Goal: Task Accomplishment & Management: Complete application form

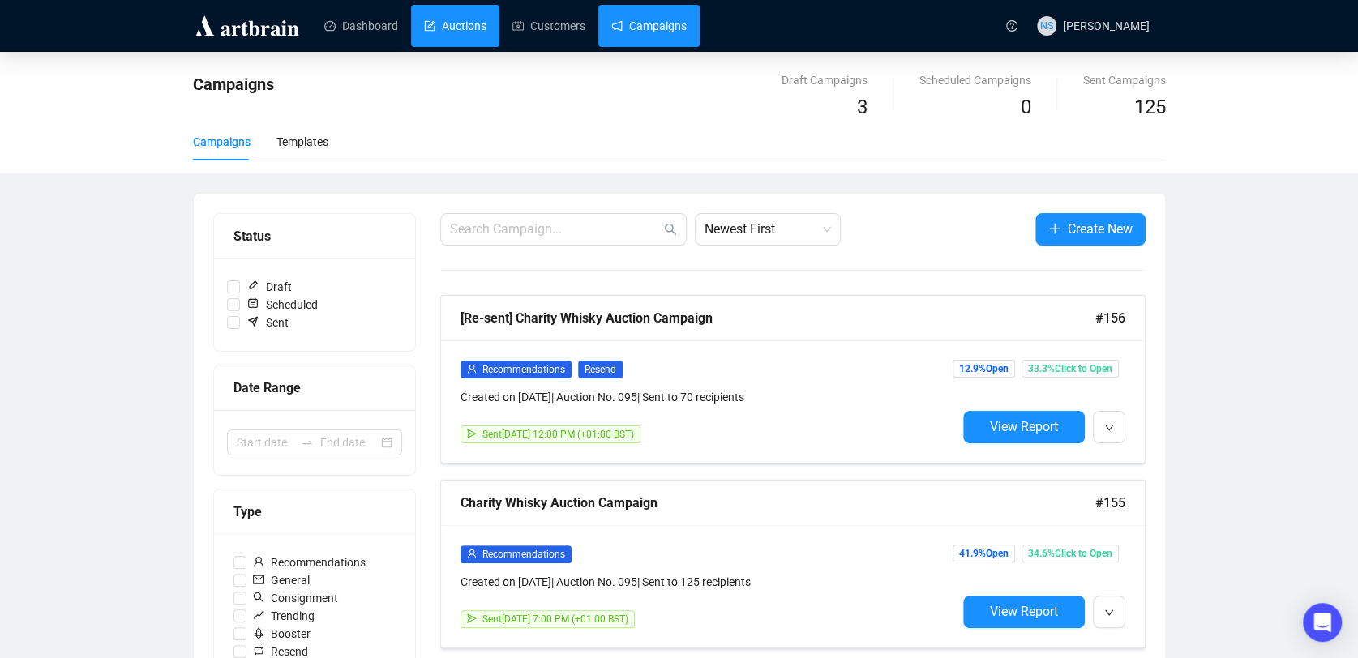
click at [431, 33] on link "Auctions" at bounding box center [455, 26] width 62 height 42
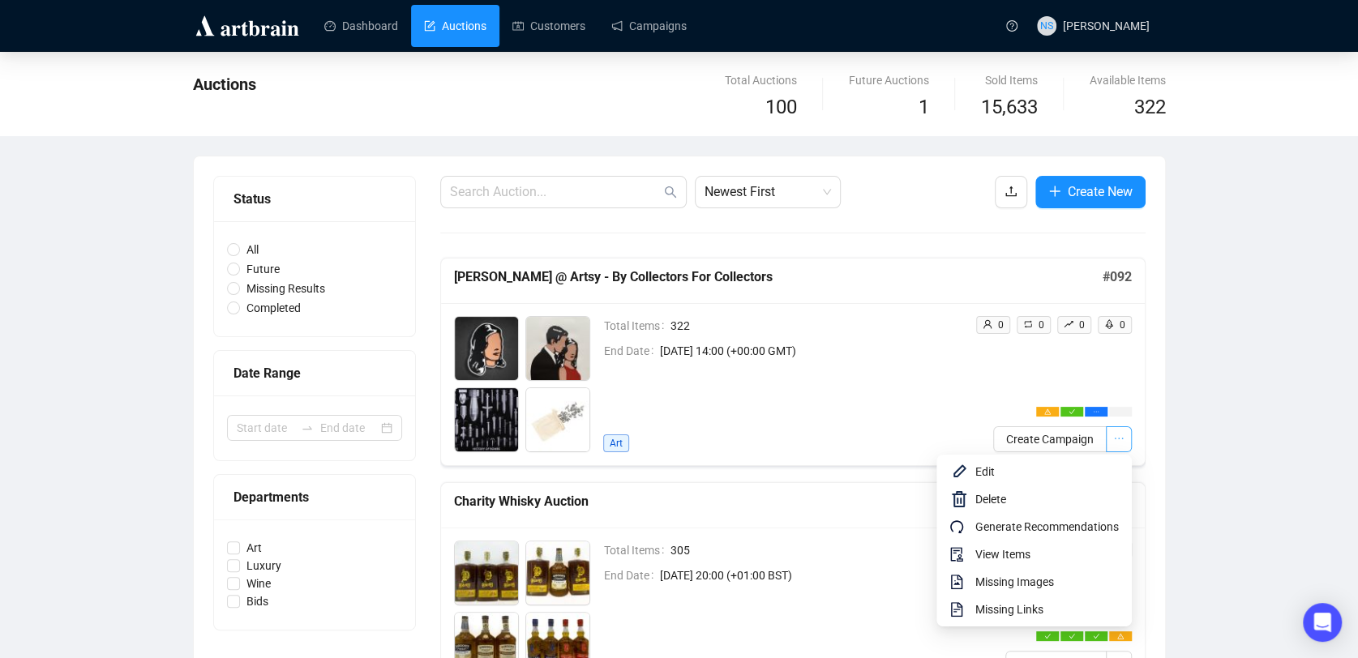
click at [1129, 447] on button "button" at bounding box center [1119, 439] width 26 height 26
click at [1000, 497] on span "Delete" at bounding box center [1046, 499] width 143 height 18
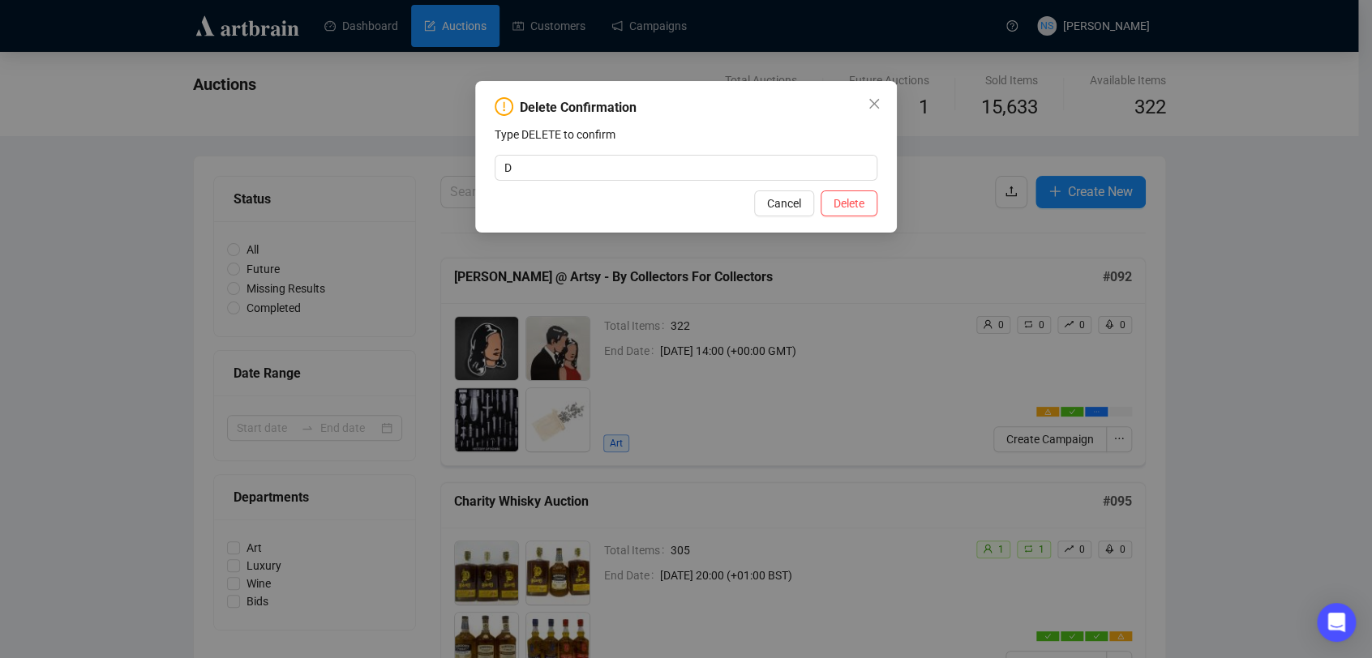
type input "DELETE"
click at [754, 191] on button "Cancel" at bounding box center [784, 204] width 60 height 26
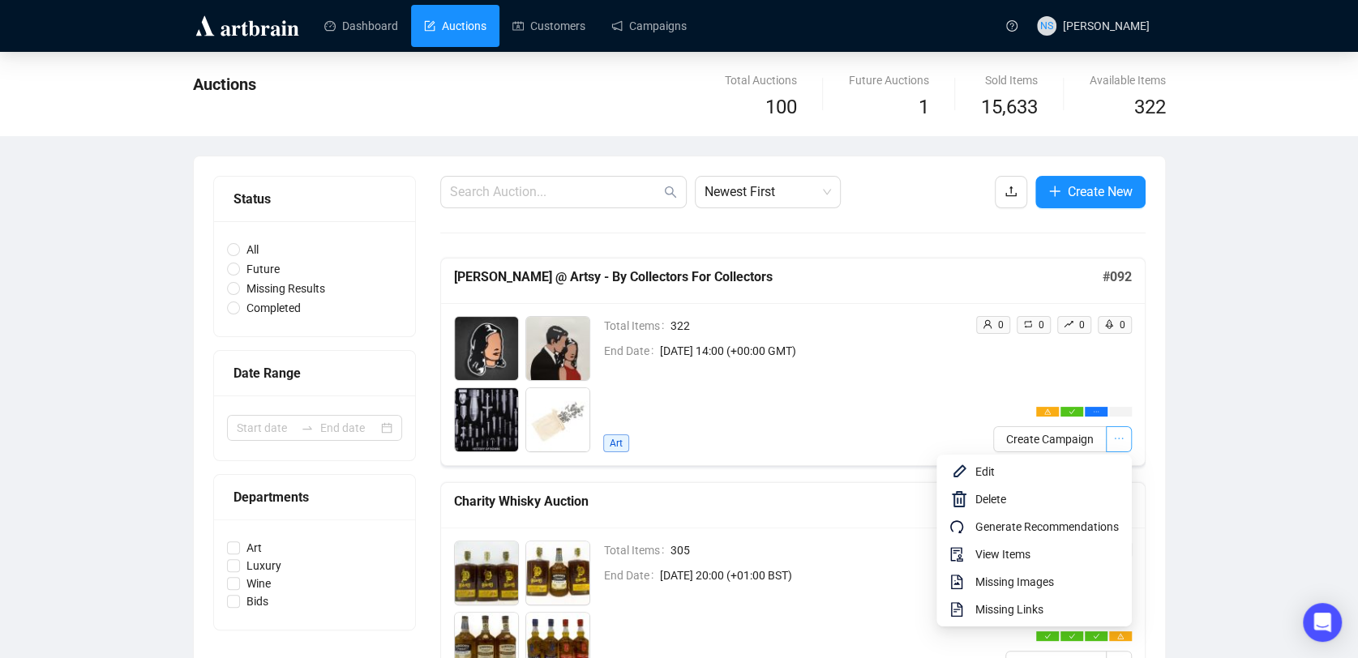
click at [1128, 442] on button "button" at bounding box center [1119, 439] width 26 height 26
click at [1020, 501] on span "Delete" at bounding box center [1046, 499] width 143 height 18
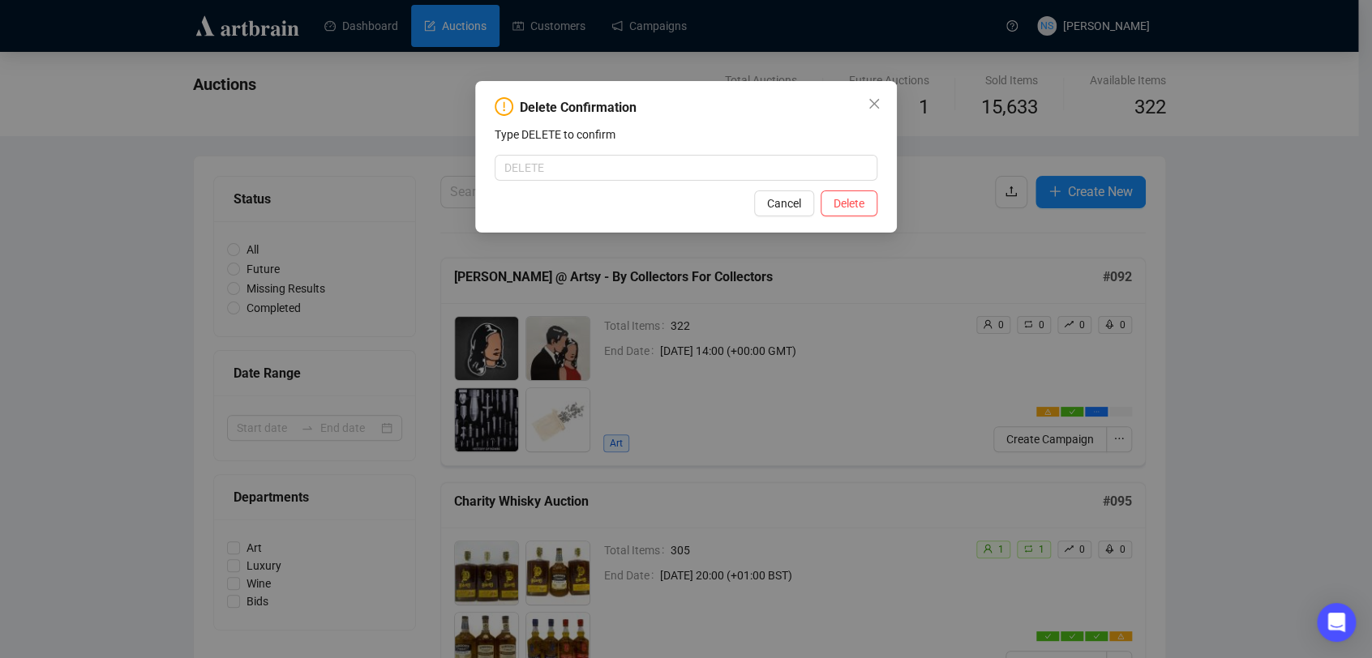
click at [599, 183] on div "Delete Confirmation Type DELETE to confirm Cancel Delete" at bounding box center [686, 157] width 422 height 152
click at [596, 180] on div "Delete Confirmation Type DELETE to confirm Cancel Delete" at bounding box center [686, 157] width 422 height 152
click at [573, 165] on input "text" at bounding box center [686, 168] width 383 height 26
type input "DELETE"
click at [868, 202] on button "Delete" at bounding box center [848, 204] width 57 height 26
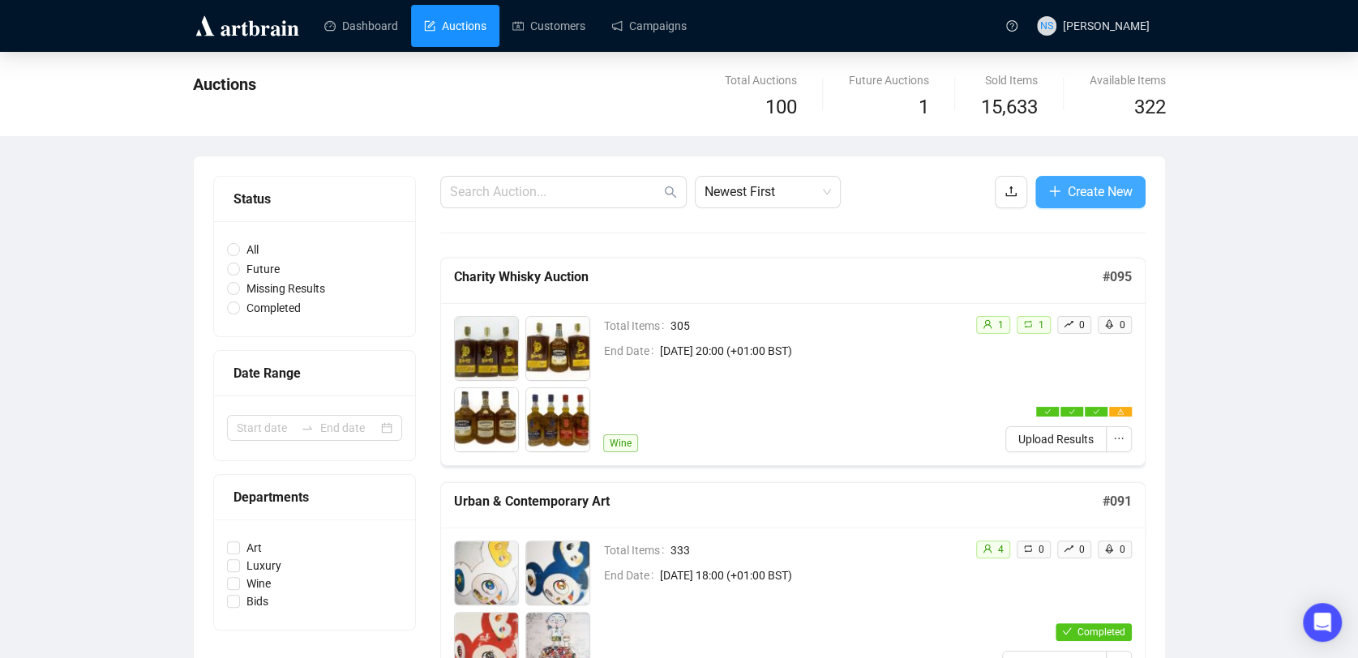
click at [1094, 186] on span "Create New" at bounding box center [1100, 192] width 65 height 20
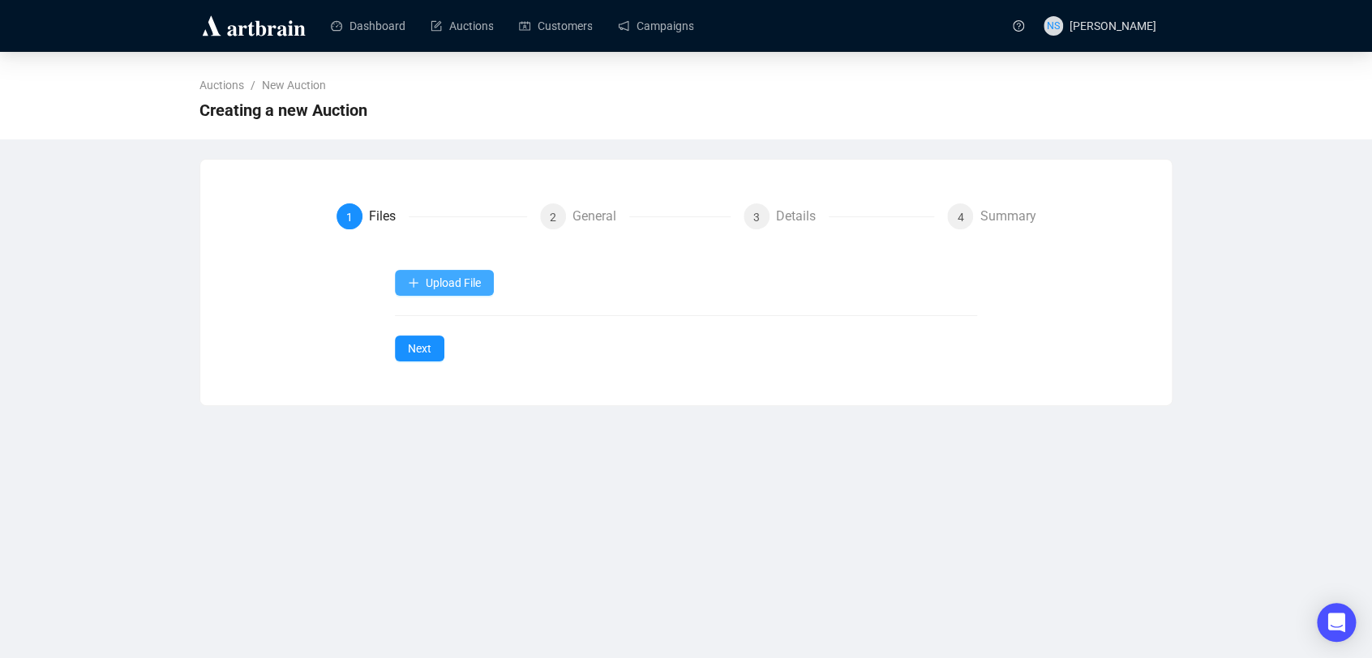
click at [446, 285] on span "Upload File" at bounding box center [453, 282] width 55 height 13
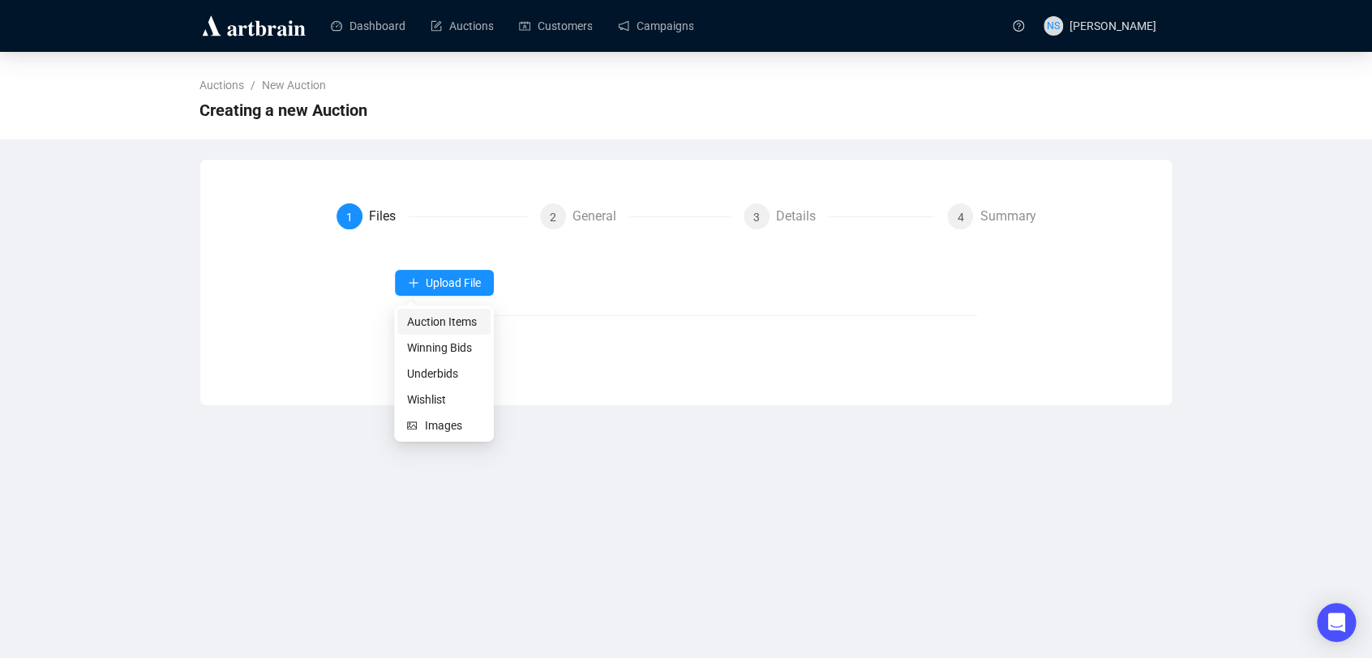
click at [443, 320] on span "Auction Items" at bounding box center [444, 322] width 74 height 18
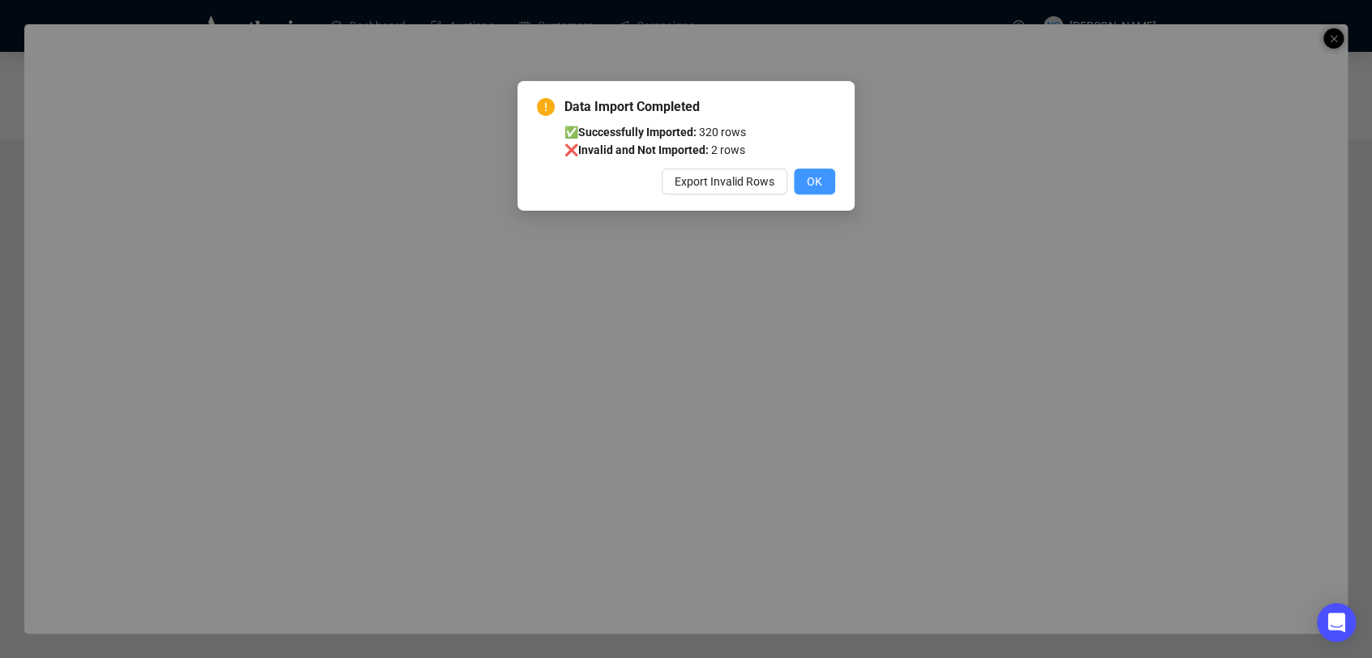
click at [817, 184] on span "OK" at bounding box center [814, 182] width 15 height 18
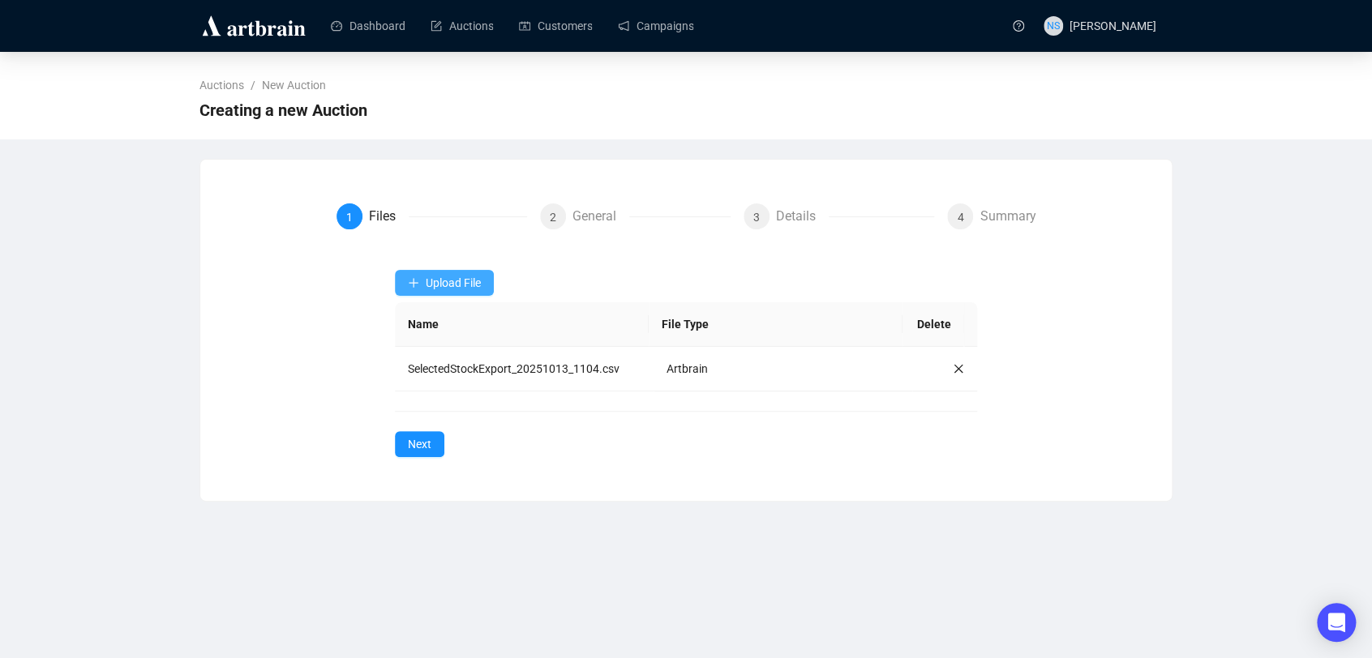
click at [459, 272] on button "Upload File" at bounding box center [444, 283] width 99 height 26
click at [450, 321] on span "Auction Items" at bounding box center [444, 322] width 74 height 18
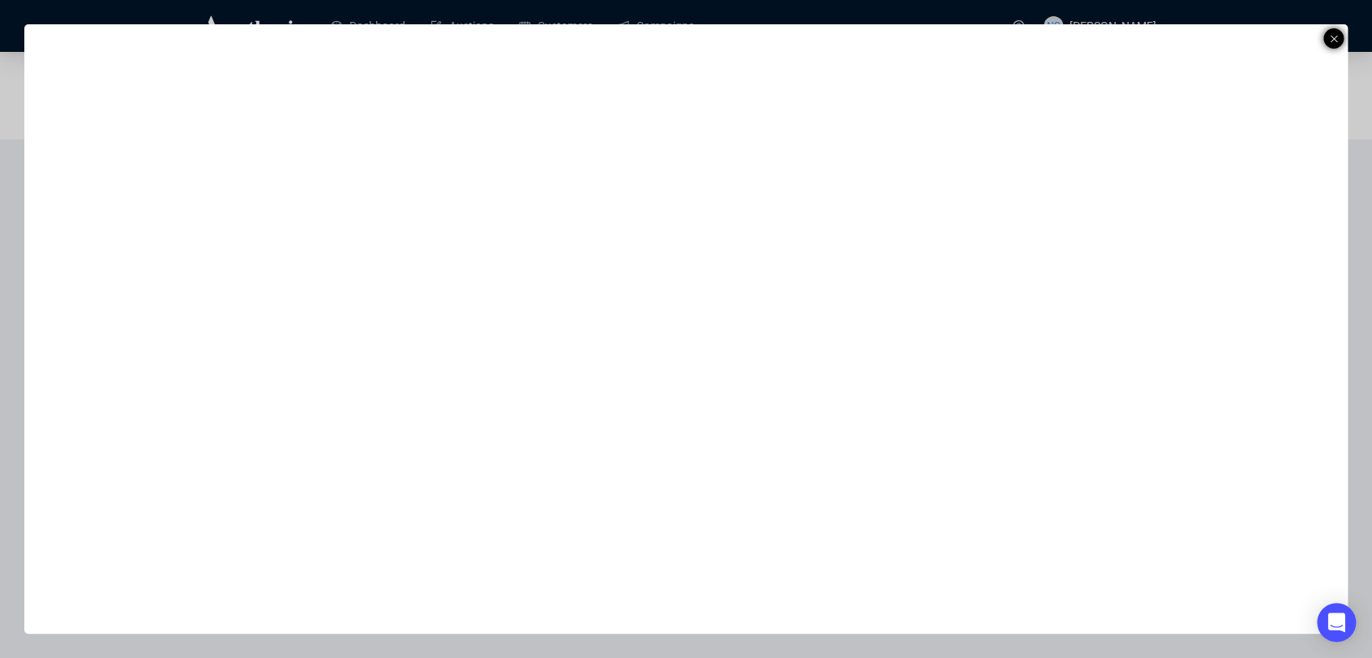
click at [1338, 44] on div at bounding box center [1333, 38] width 20 height 20
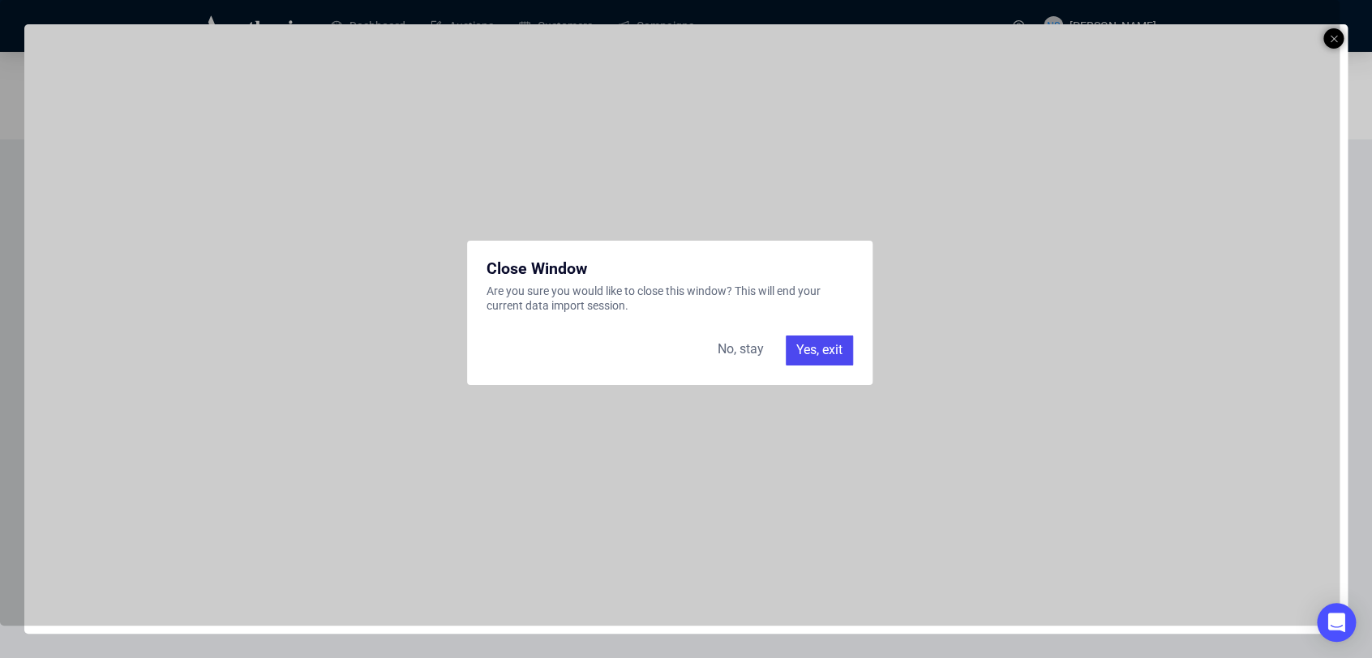
click at [811, 353] on div "Yes, exit" at bounding box center [819, 350] width 67 height 29
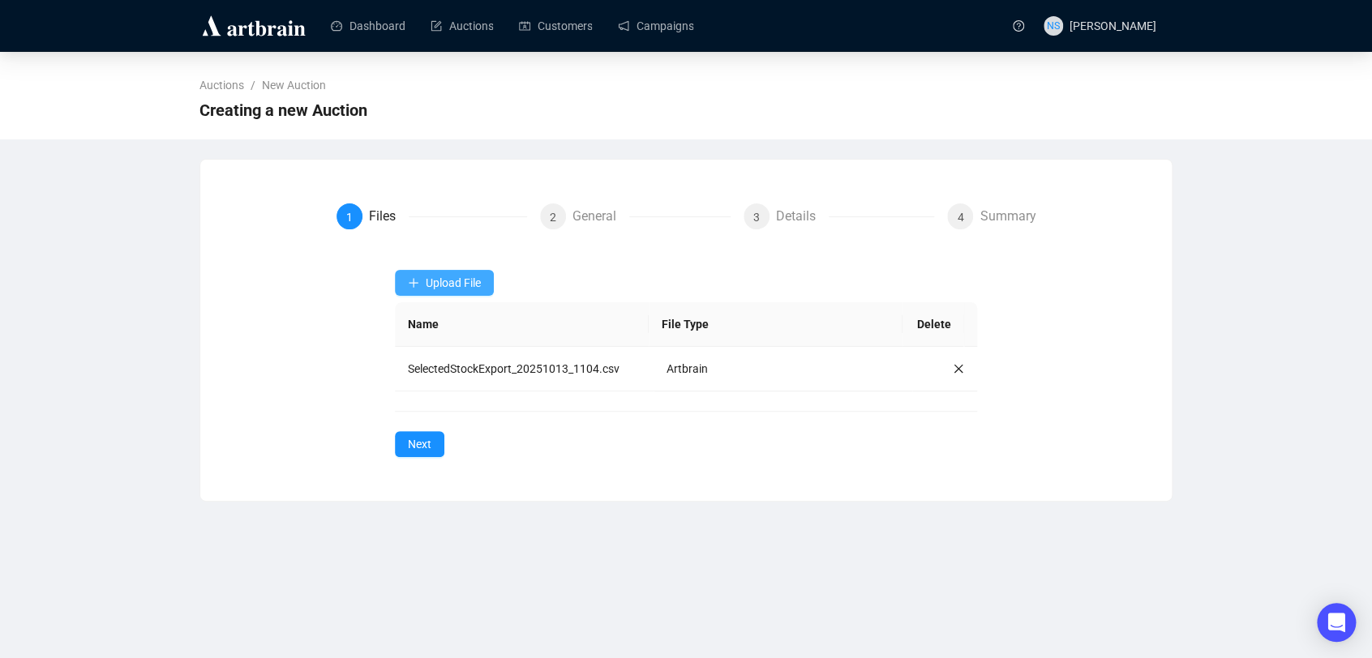
click at [469, 292] on button "Upload File" at bounding box center [444, 283] width 99 height 26
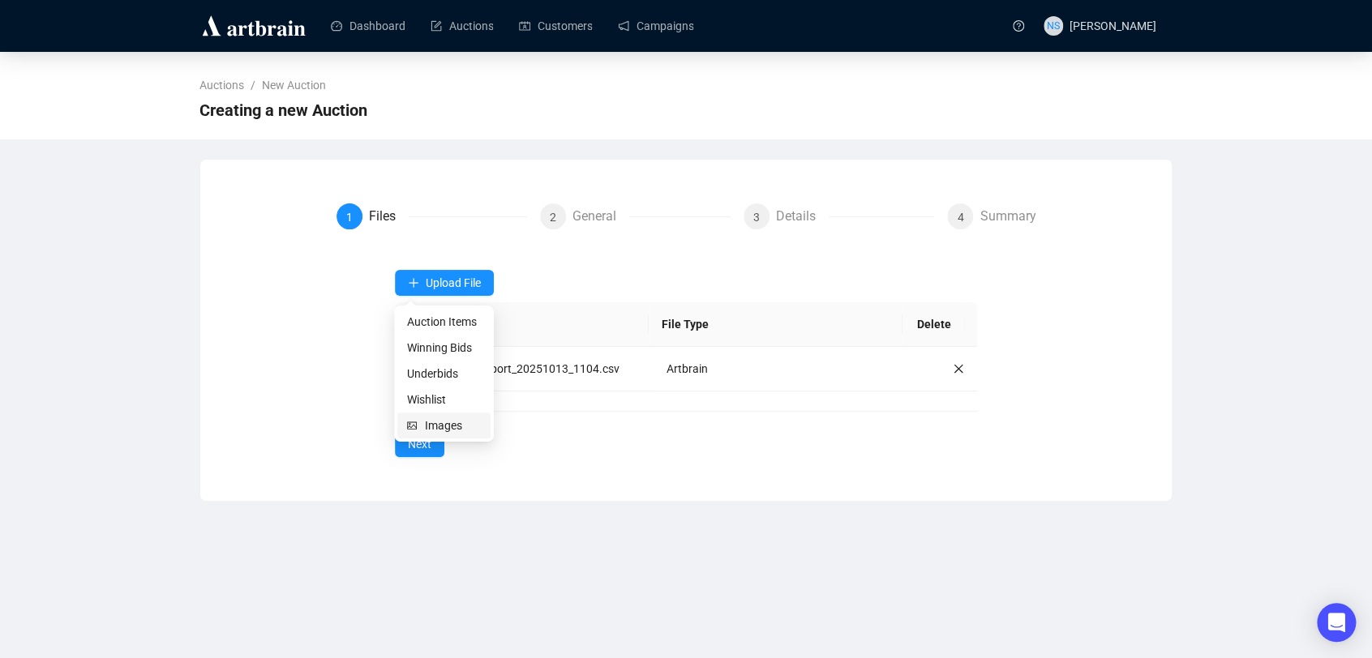
click at [430, 421] on span "Images" at bounding box center [453, 426] width 56 height 18
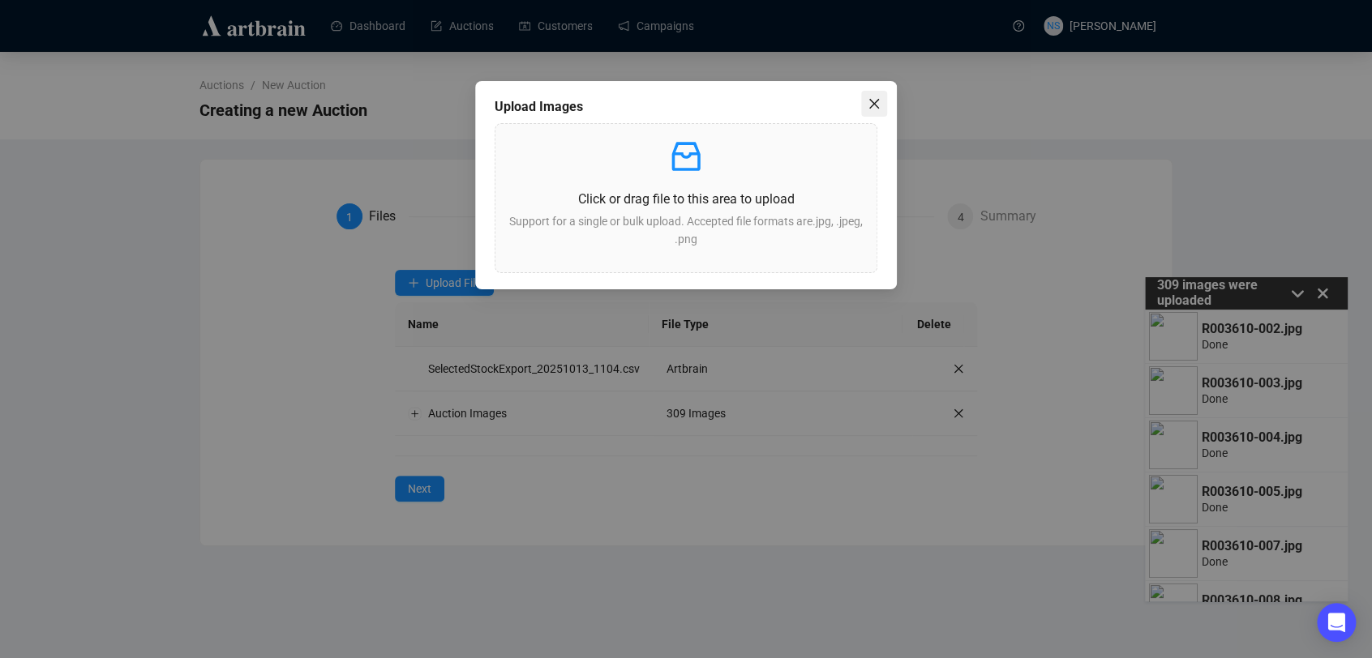
click at [872, 101] on icon "close" at bounding box center [873, 103] width 13 height 13
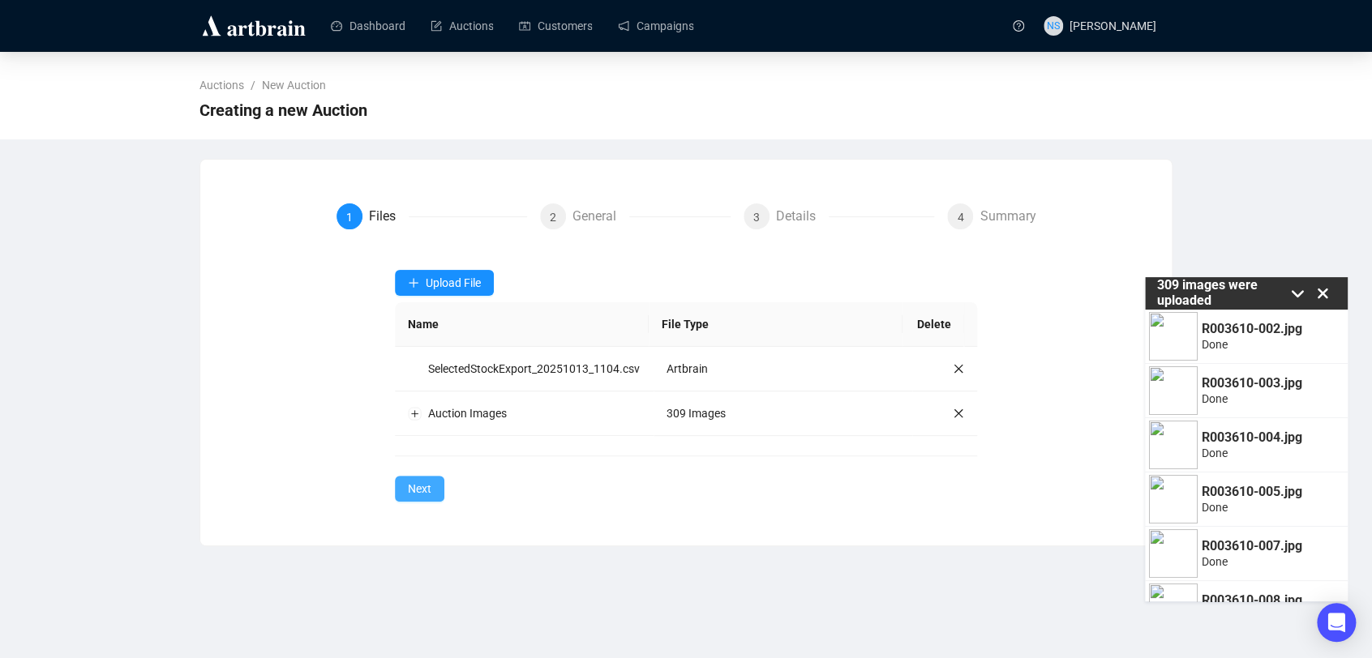
click at [409, 482] on span "Next" at bounding box center [420, 489] width 24 height 18
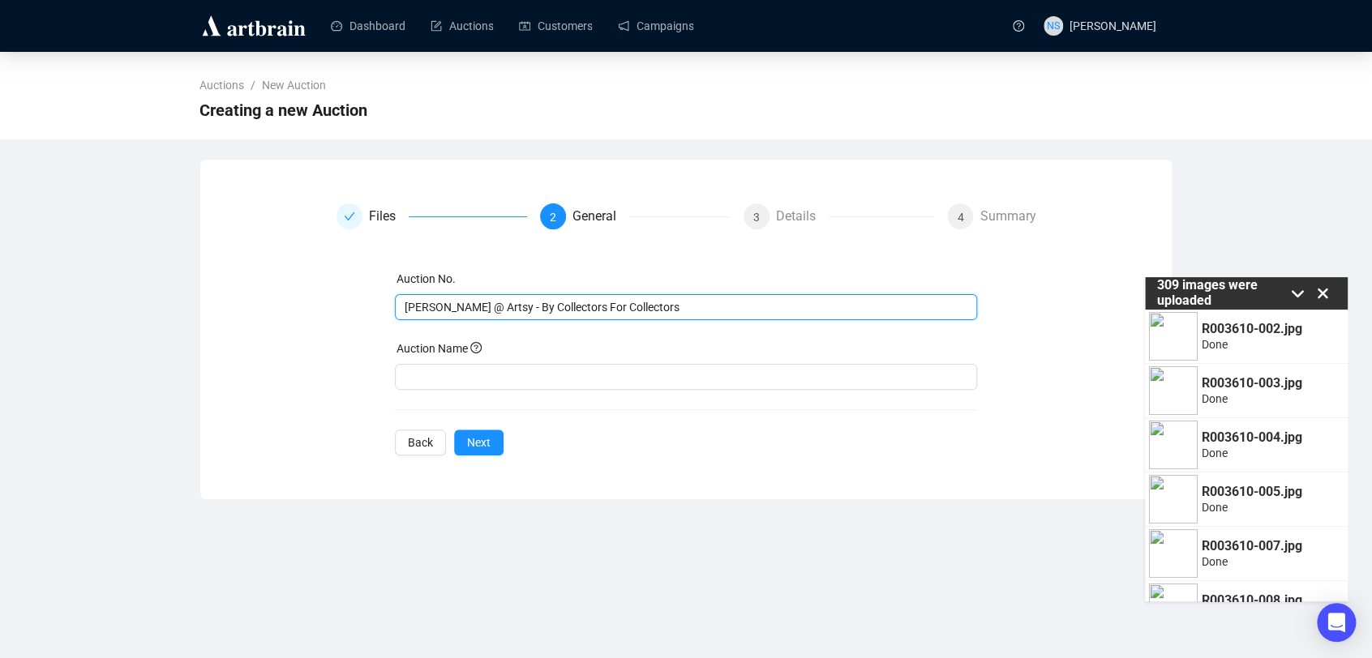
click at [567, 300] on input "[PERSON_NAME] @ Artsy - By Collectors For Collectors" at bounding box center [685, 307] width 560 height 18
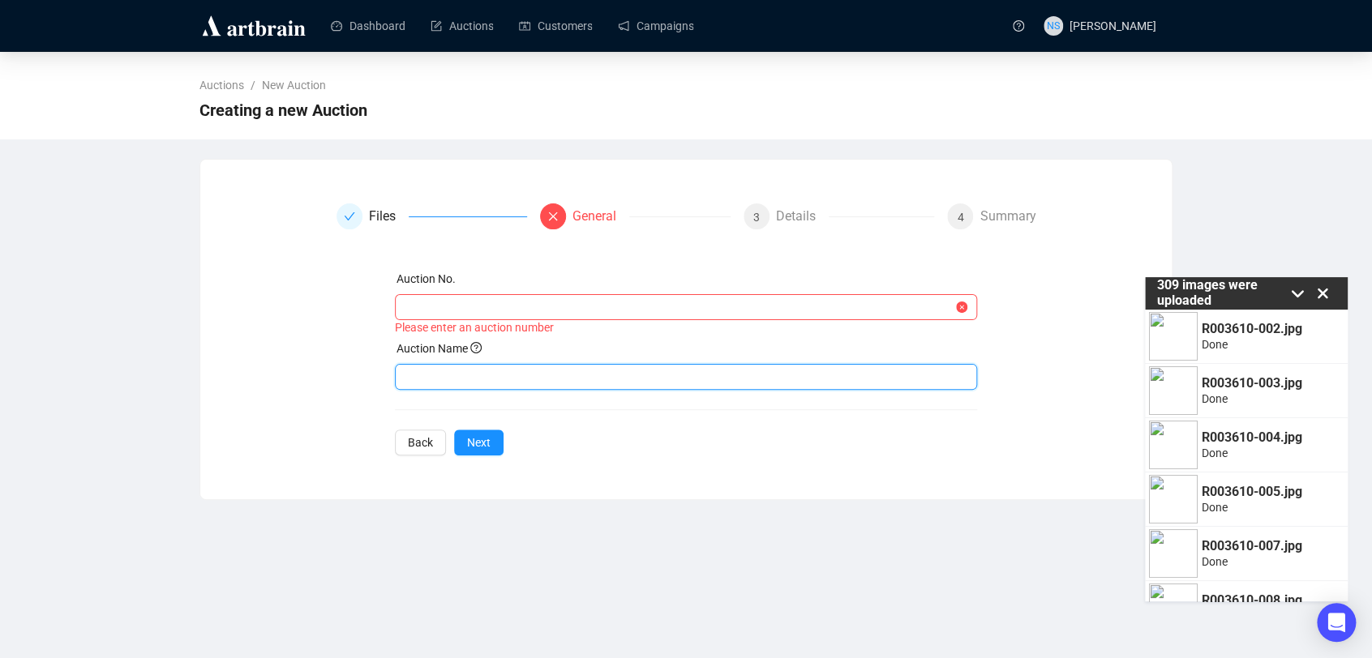
click at [487, 383] on input "text" at bounding box center [686, 377] width 583 height 26
paste input "[PERSON_NAME] @ Artsy - By Collectors For Collectors"
type input "[PERSON_NAME] @ Artsy - By Collectors For Collectors"
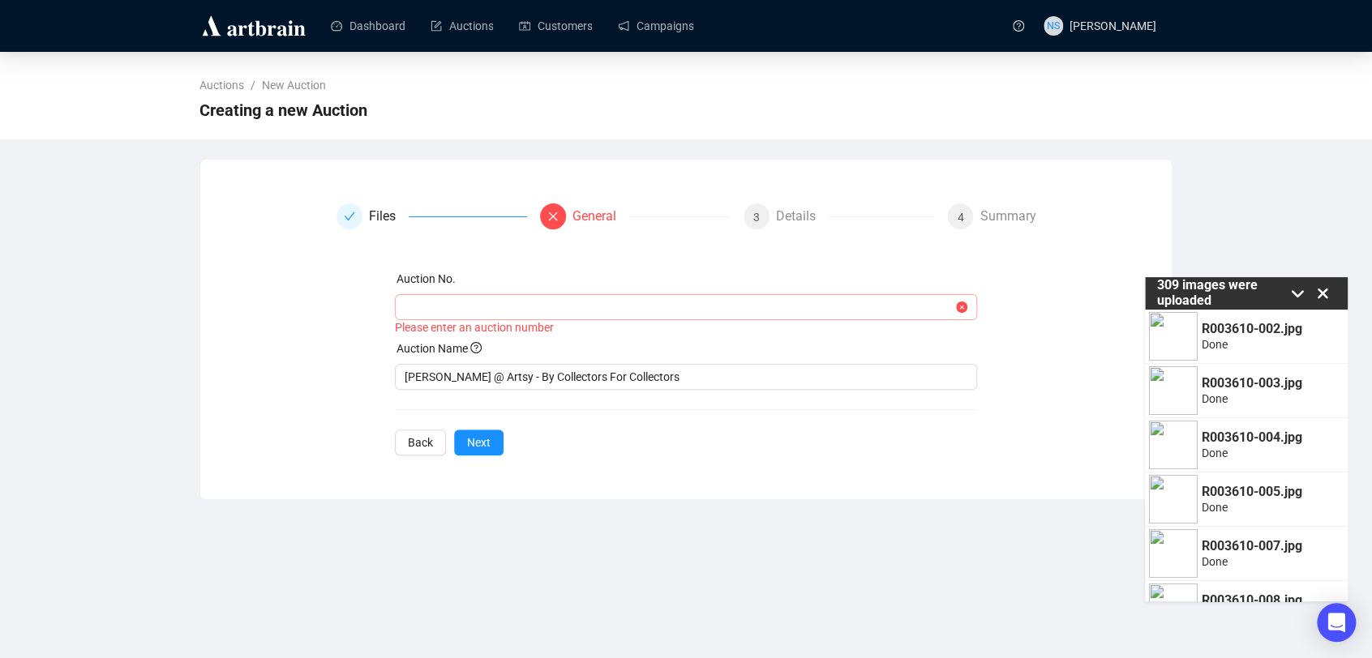
click at [509, 296] on span at bounding box center [686, 307] width 583 height 26
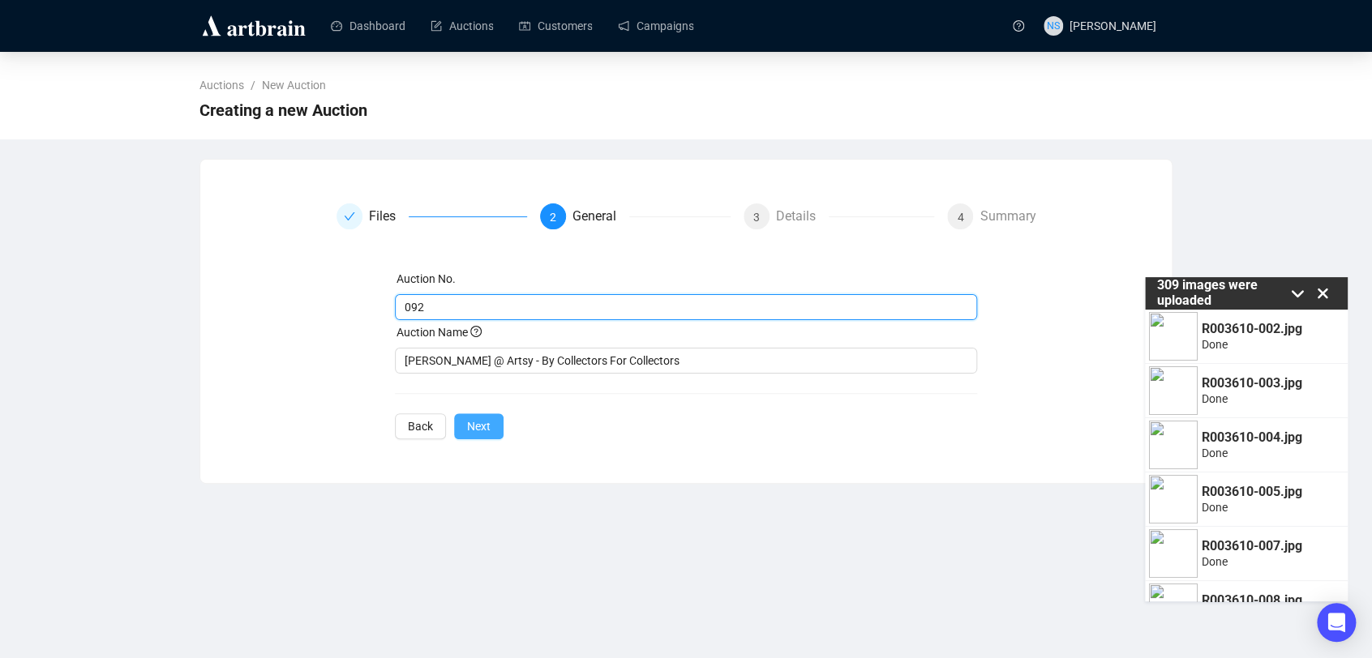
type input "092"
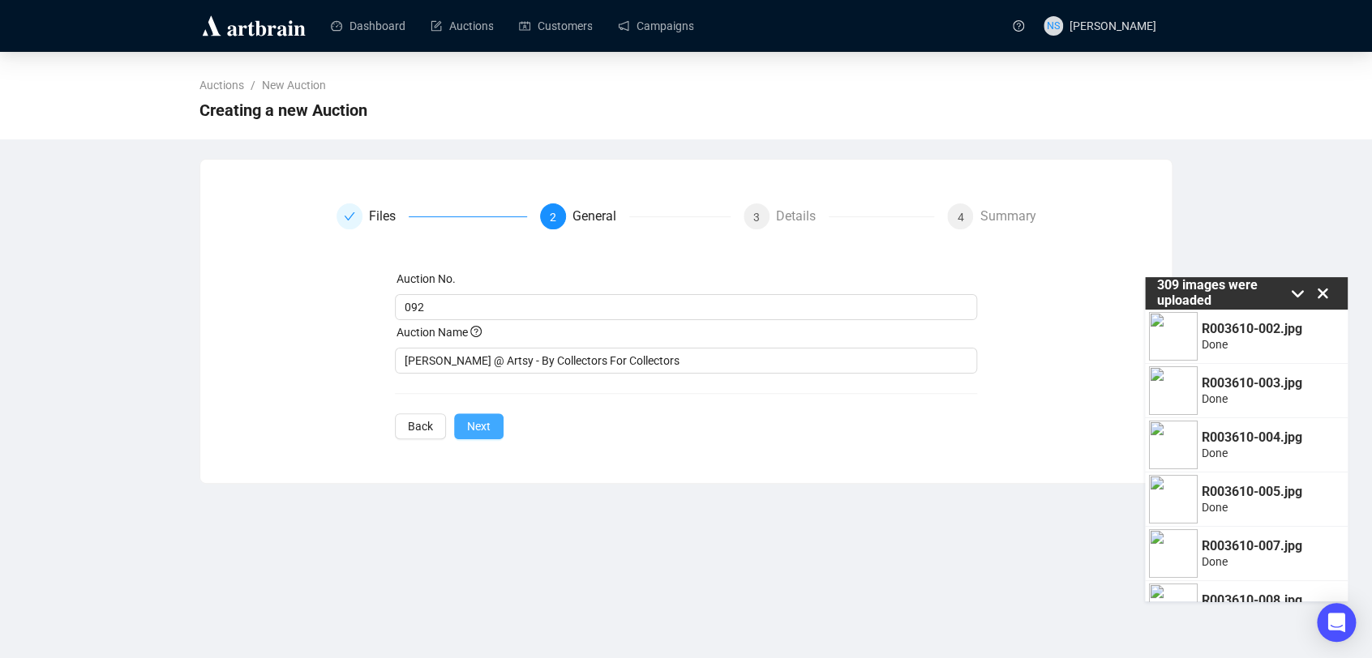
click at [471, 426] on span "Next" at bounding box center [479, 426] width 24 height 18
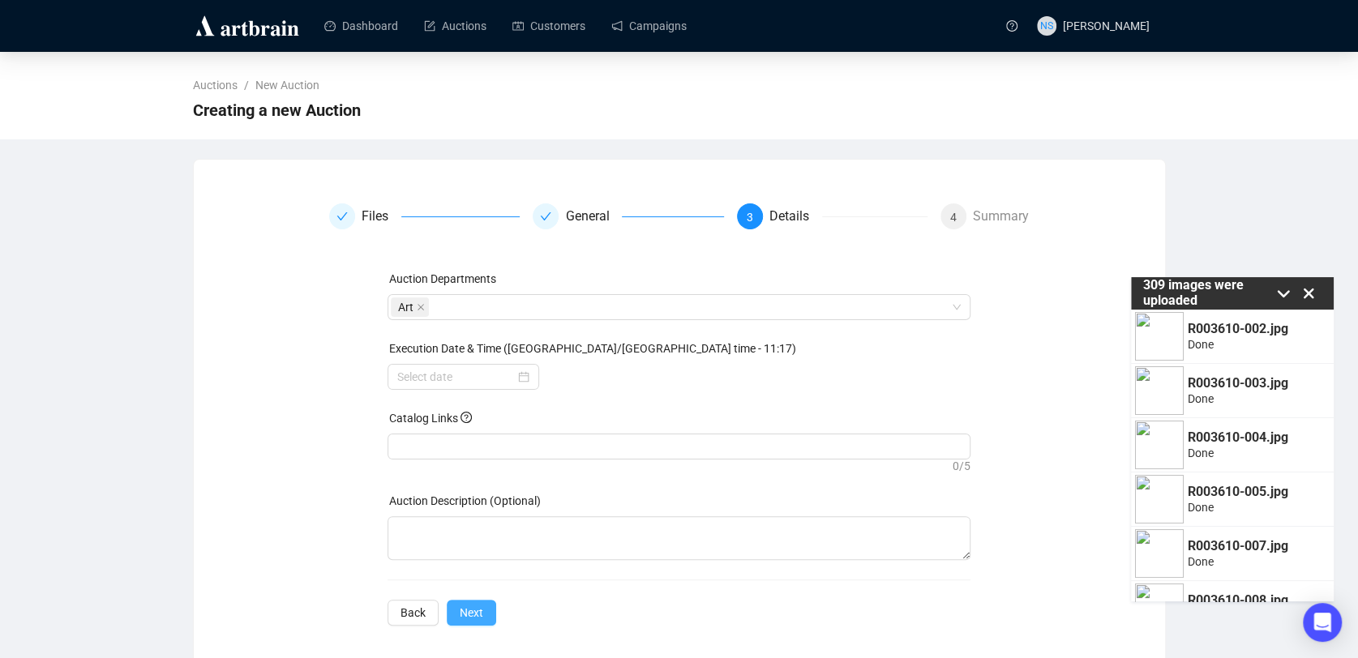
click at [469, 607] on span "Next" at bounding box center [472, 613] width 24 height 18
click at [532, 374] on div at bounding box center [463, 377] width 152 height 26
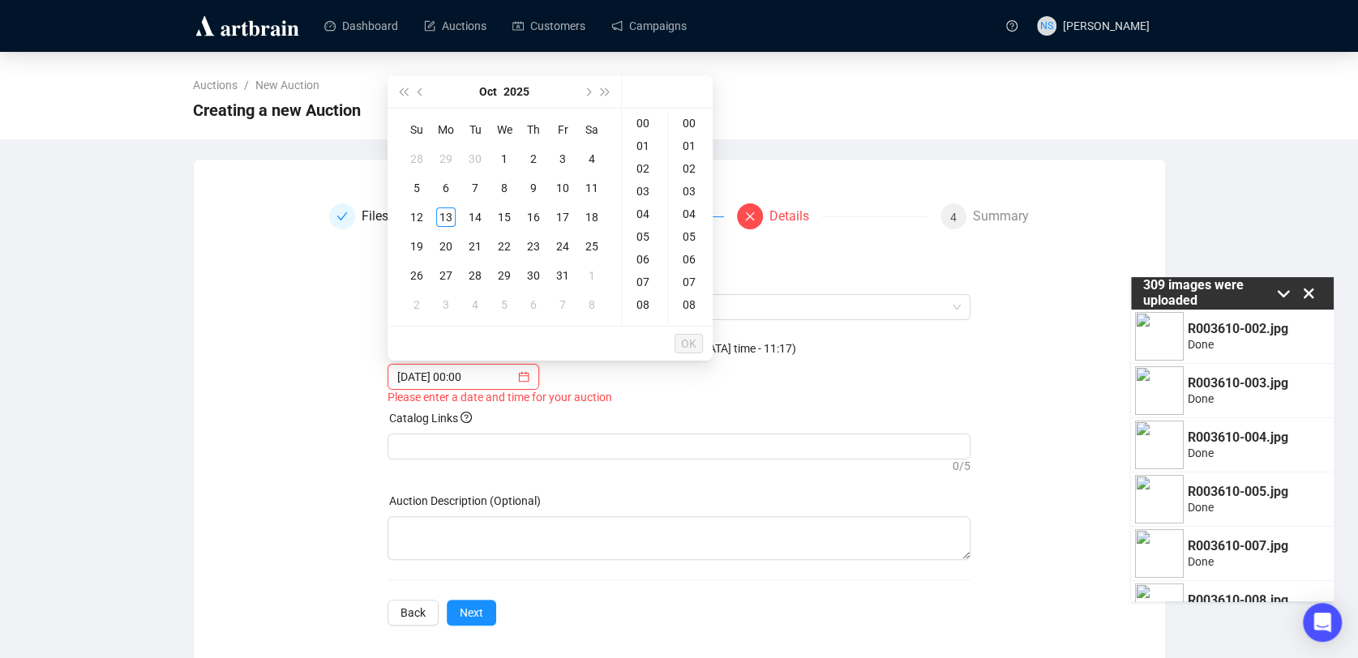
type input "[DATE] 00:00"
click at [533, 272] on div "30" at bounding box center [533, 275] width 19 height 19
click at [641, 241] on div "14" at bounding box center [644, 244] width 39 height 23
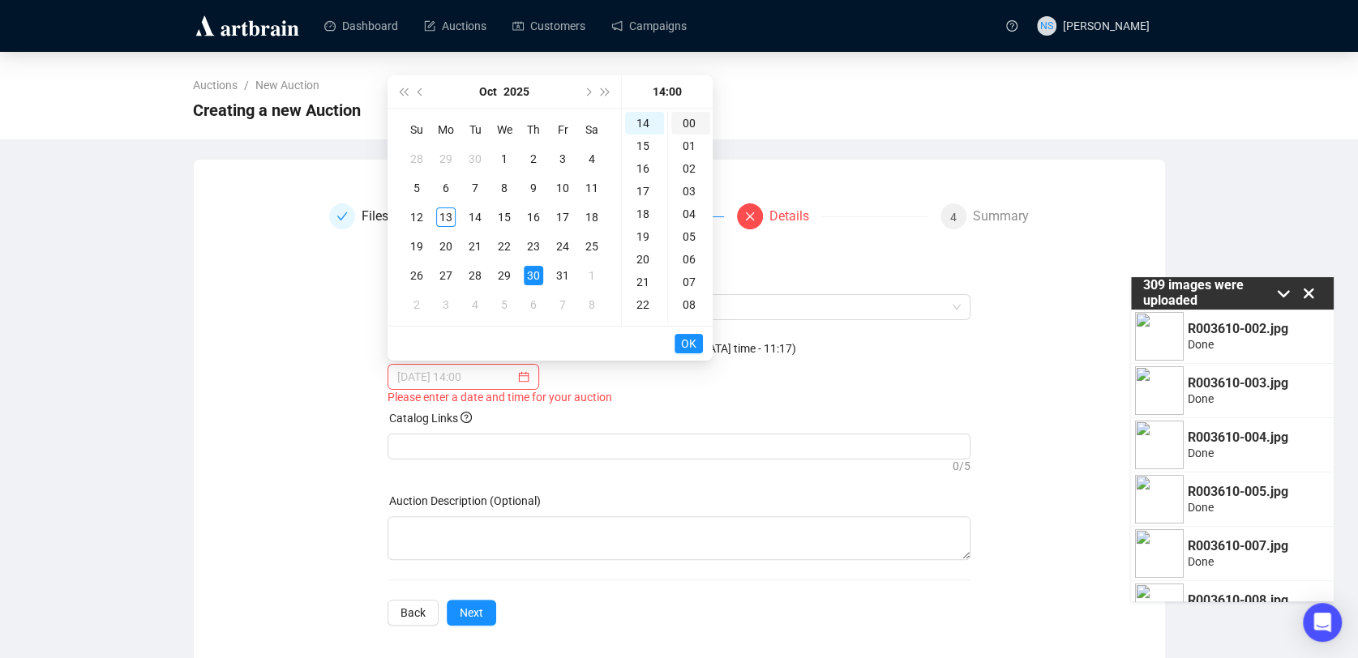
click at [694, 122] on div "00" at bounding box center [690, 123] width 39 height 23
type input "[DATE] 14:00"
click at [689, 342] on span "OK" at bounding box center [688, 343] width 15 height 31
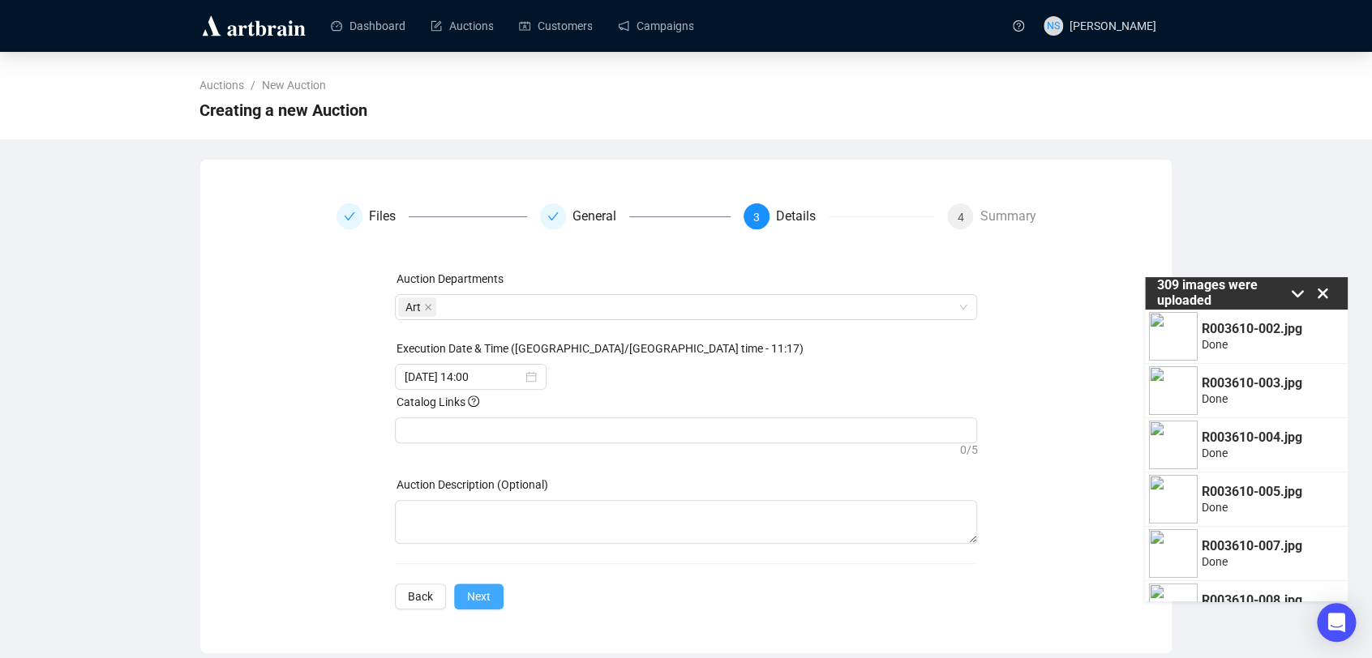
click at [490, 602] on button "Next" at bounding box center [478, 597] width 49 height 26
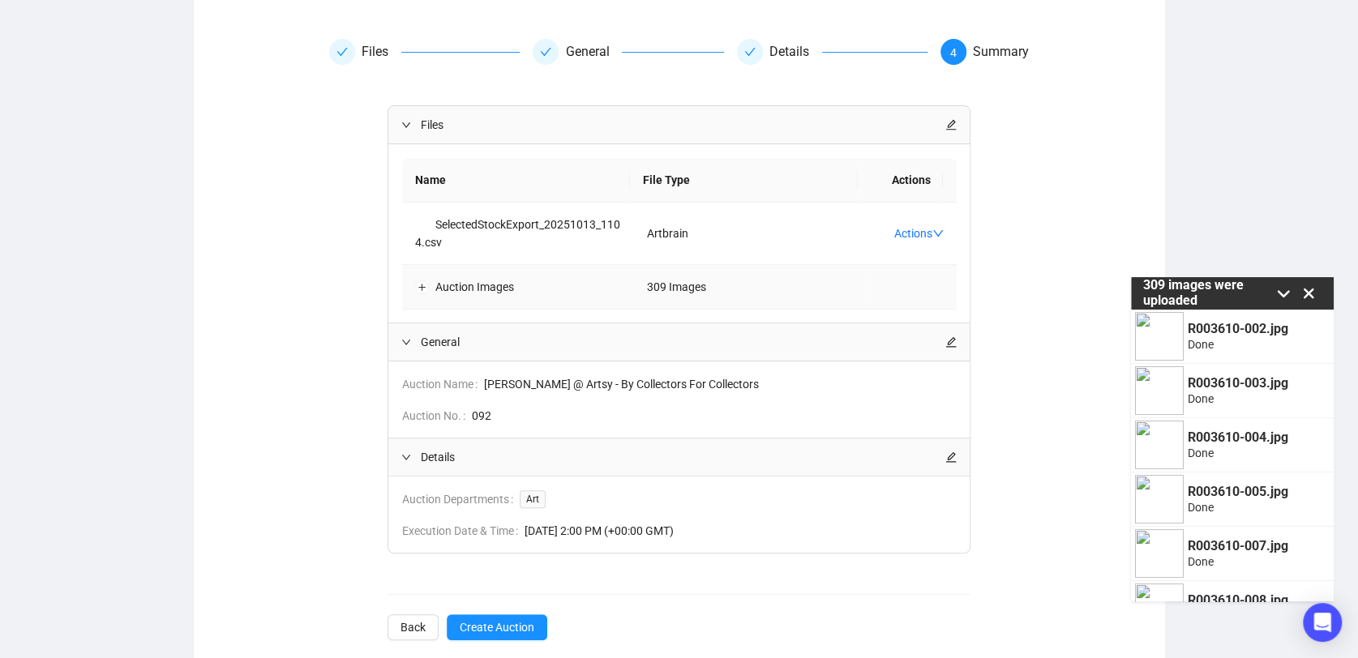
scroll to position [189, 0]
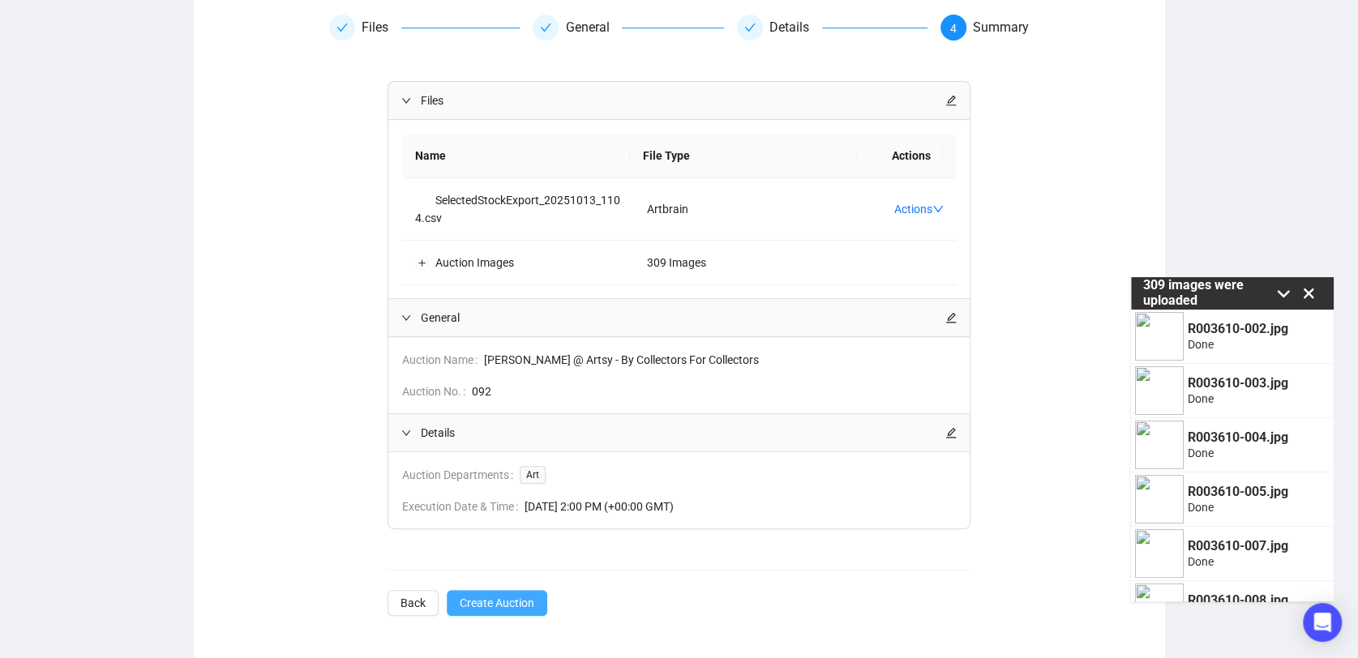
click at [491, 606] on span "Create Auction" at bounding box center [497, 603] width 75 height 18
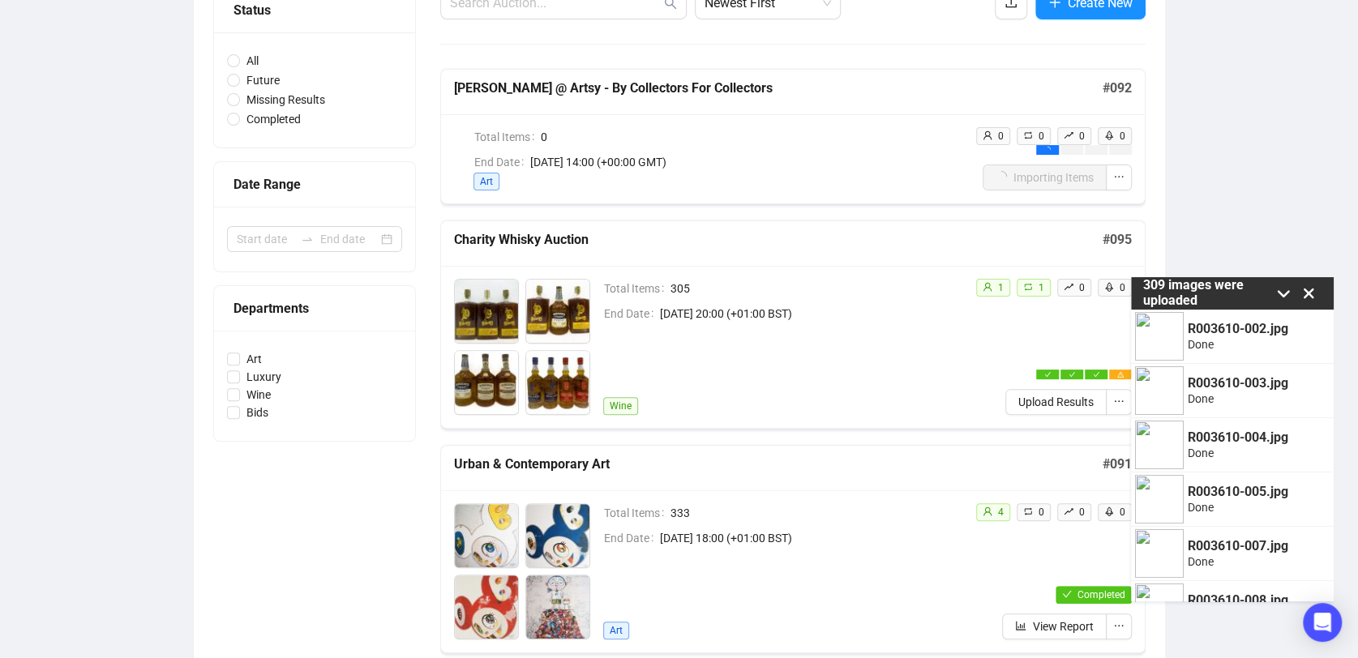
click at [1313, 292] on icon at bounding box center [1308, 293] width 24 height 24
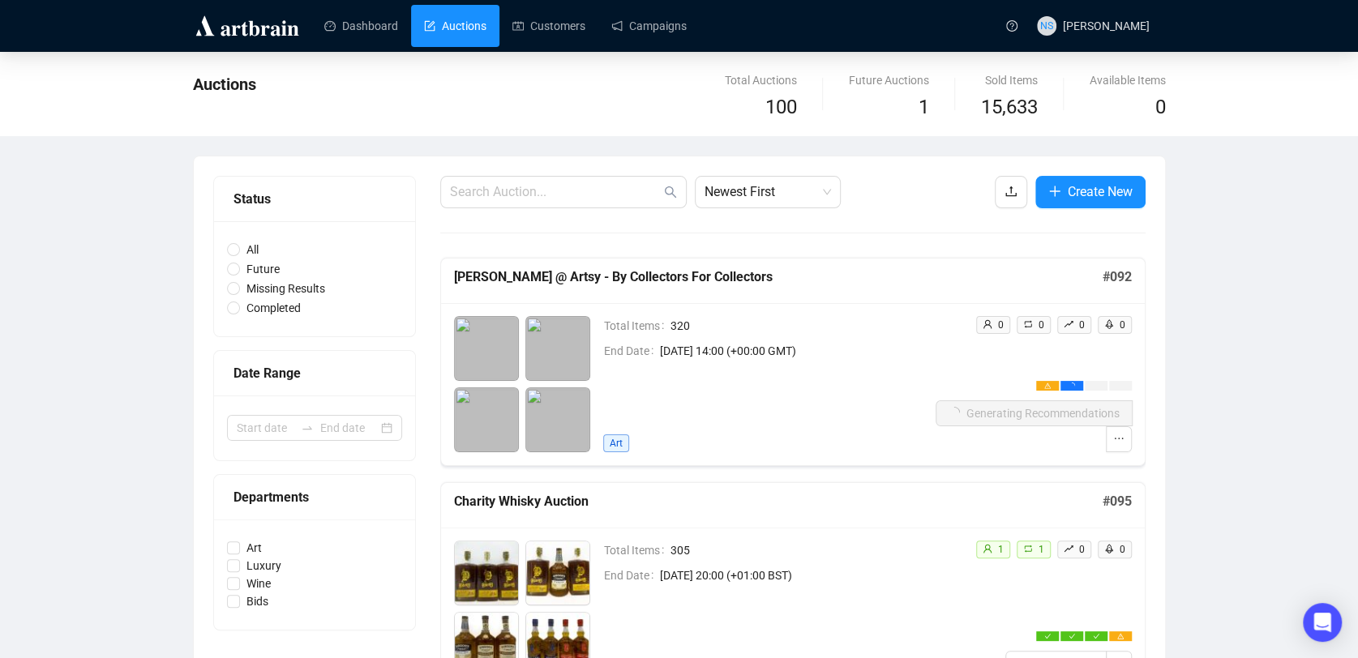
click at [460, 8] on link "Auctions" at bounding box center [455, 26] width 62 height 42
click at [652, 29] on link "Campaigns" at bounding box center [648, 26] width 75 height 42
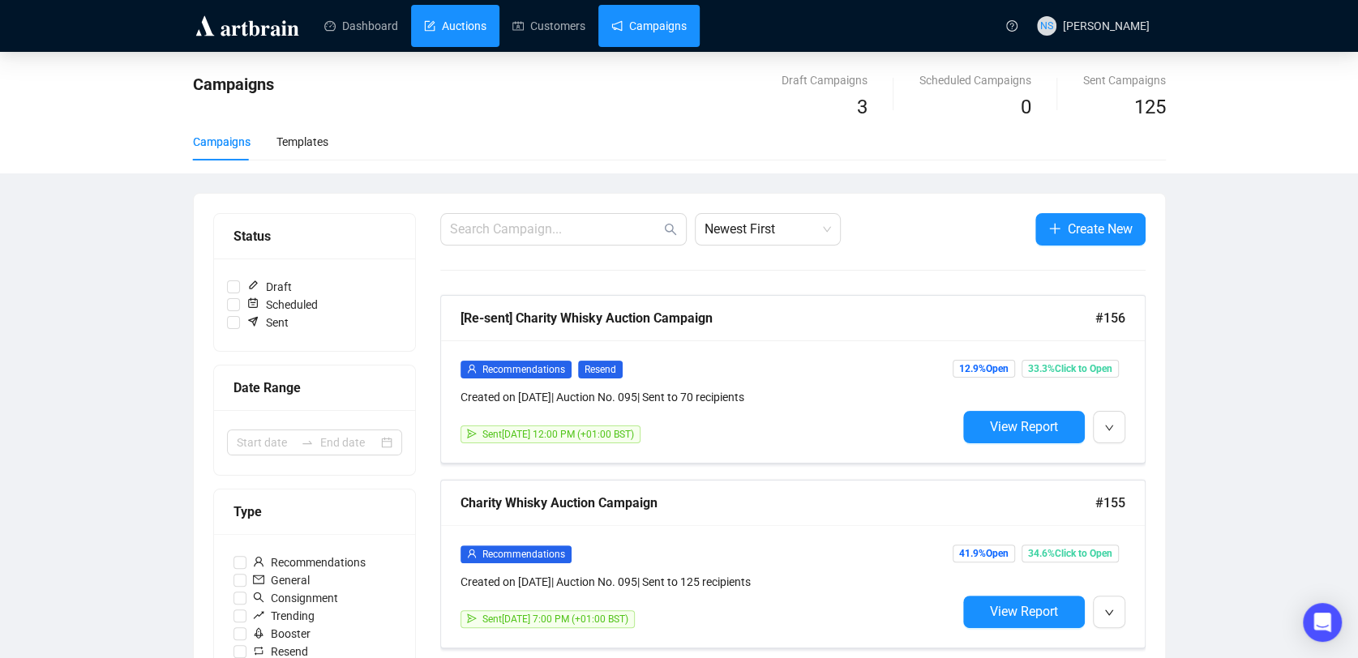
click at [439, 41] on link "Auctions" at bounding box center [455, 26] width 62 height 42
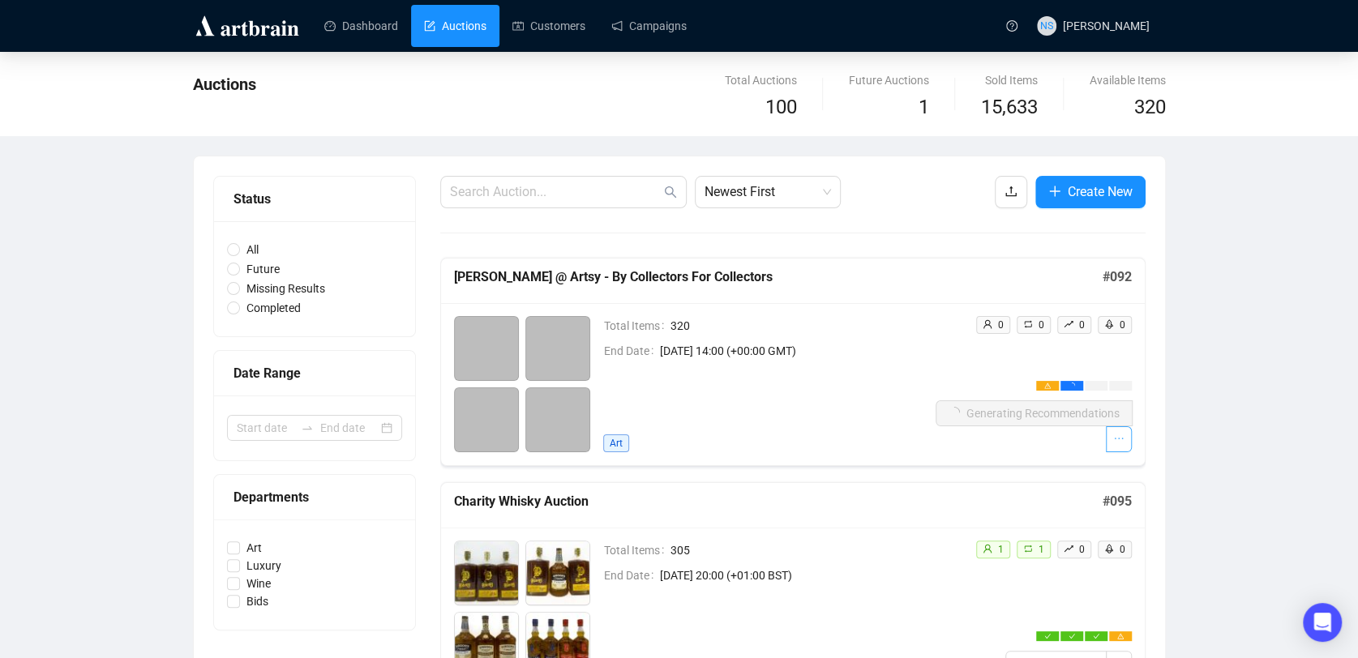
click at [1115, 445] on span "button" at bounding box center [1118, 439] width 11 height 18
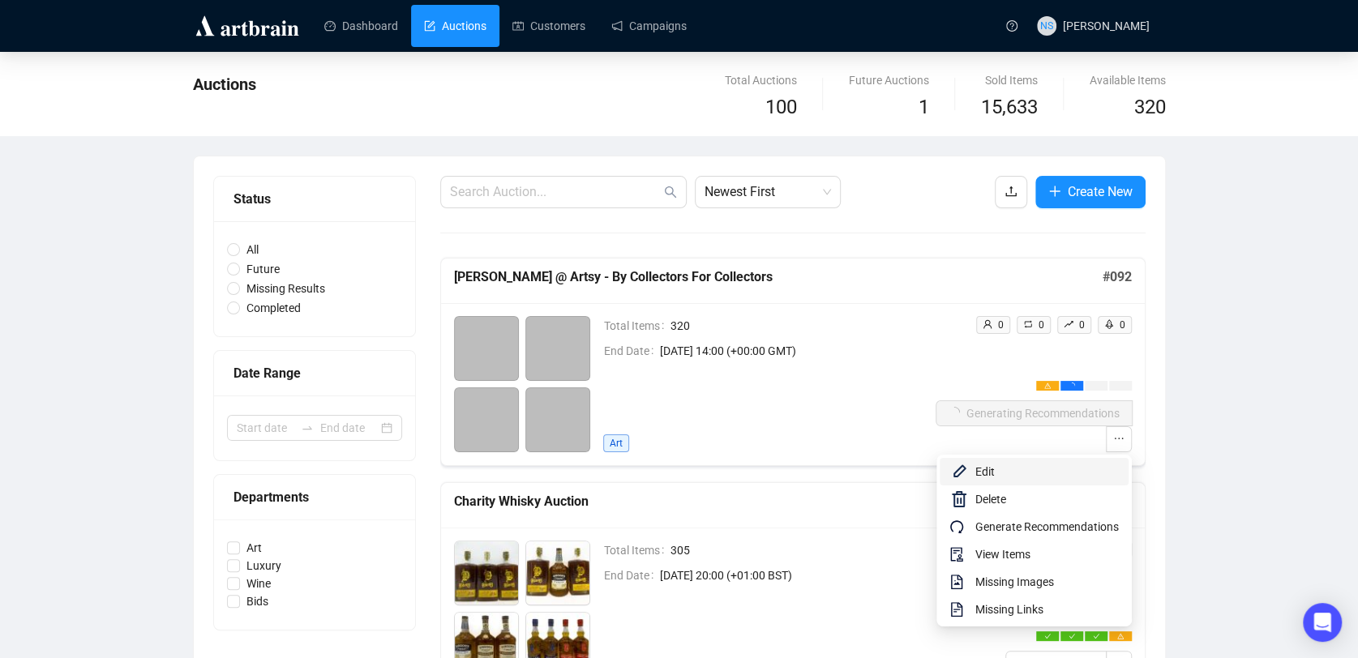
click at [1013, 468] on span "Edit" at bounding box center [1046, 472] width 143 height 18
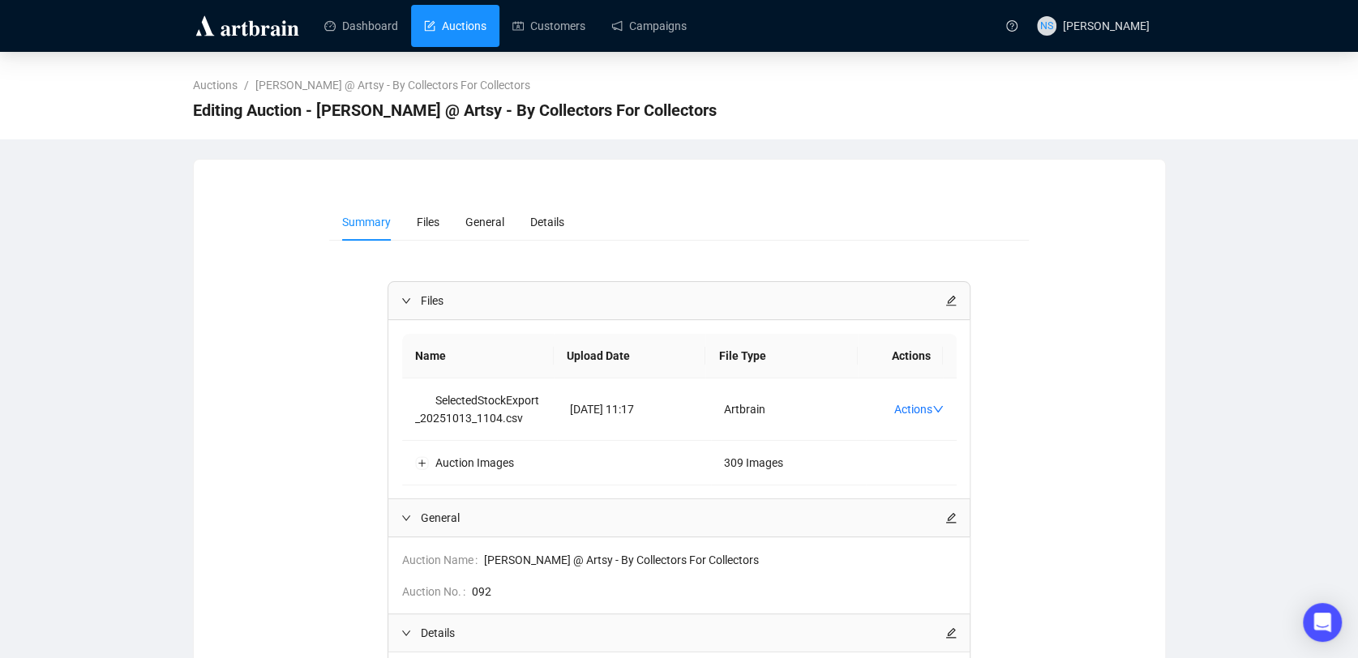
click at [475, 31] on link "Auctions" at bounding box center [455, 26] width 62 height 42
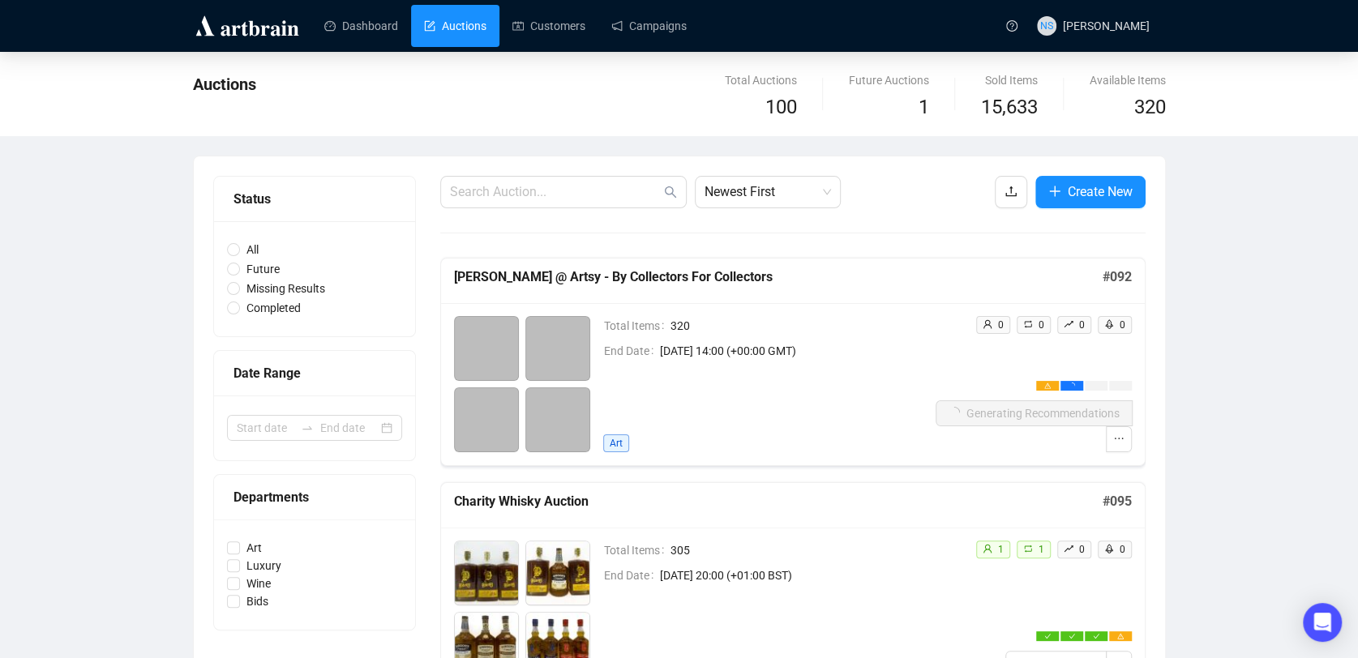
click at [458, 26] on link "Auctions" at bounding box center [455, 26] width 62 height 42
click at [441, 32] on link "Auctions" at bounding box center [455, 26] width 62 height 42
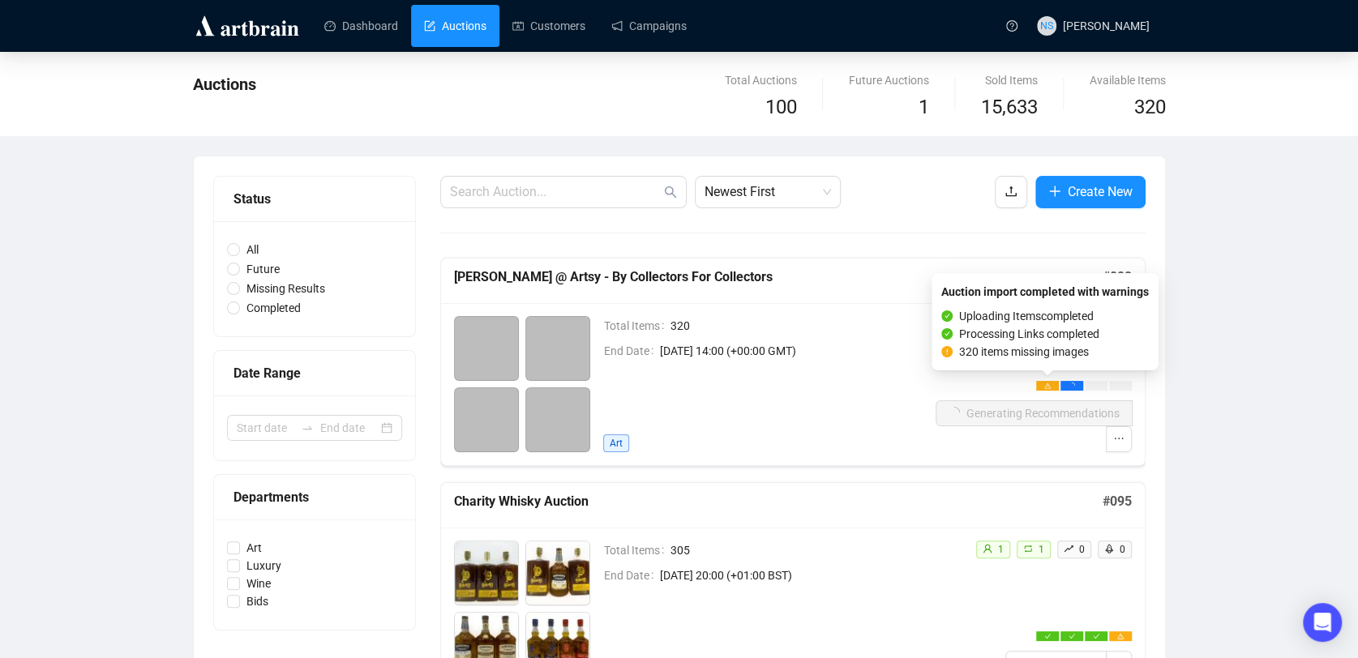
click at [1051, 383] on div at bounding box center [1047, 386] width 23 height 10
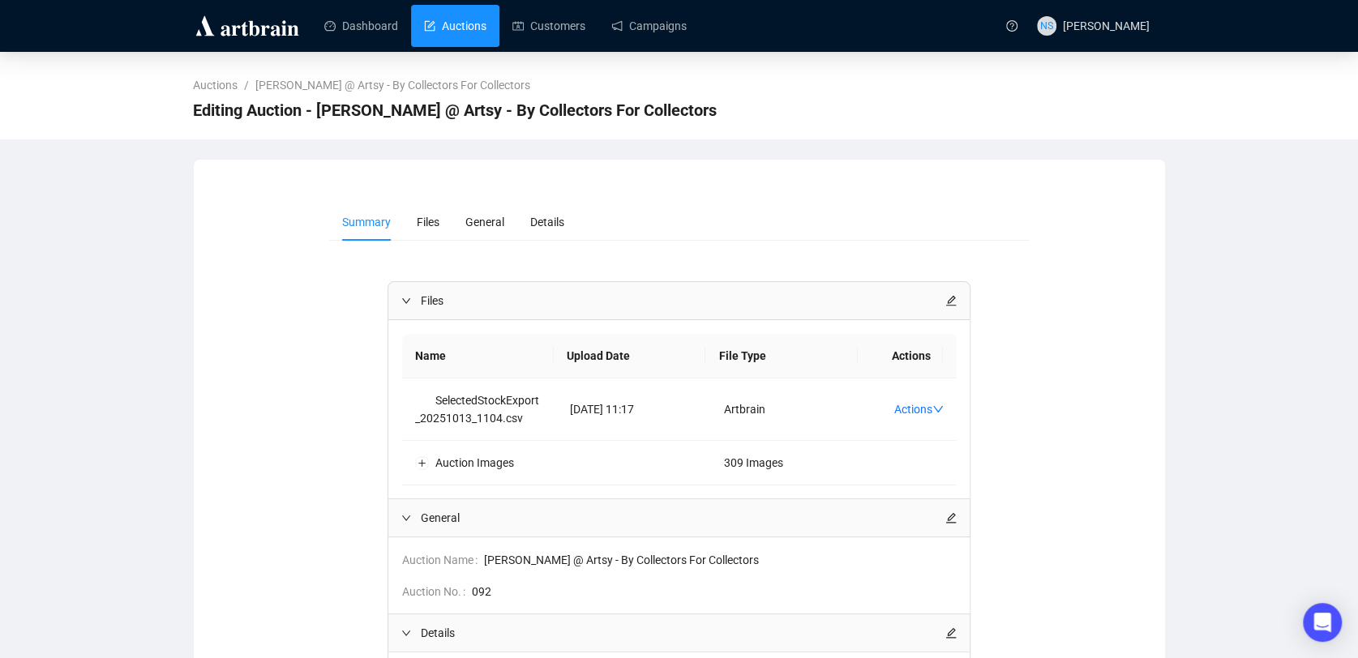
click at [472, 7] on link "Auctions" at bounding box center [455, 26] width 62 height 42
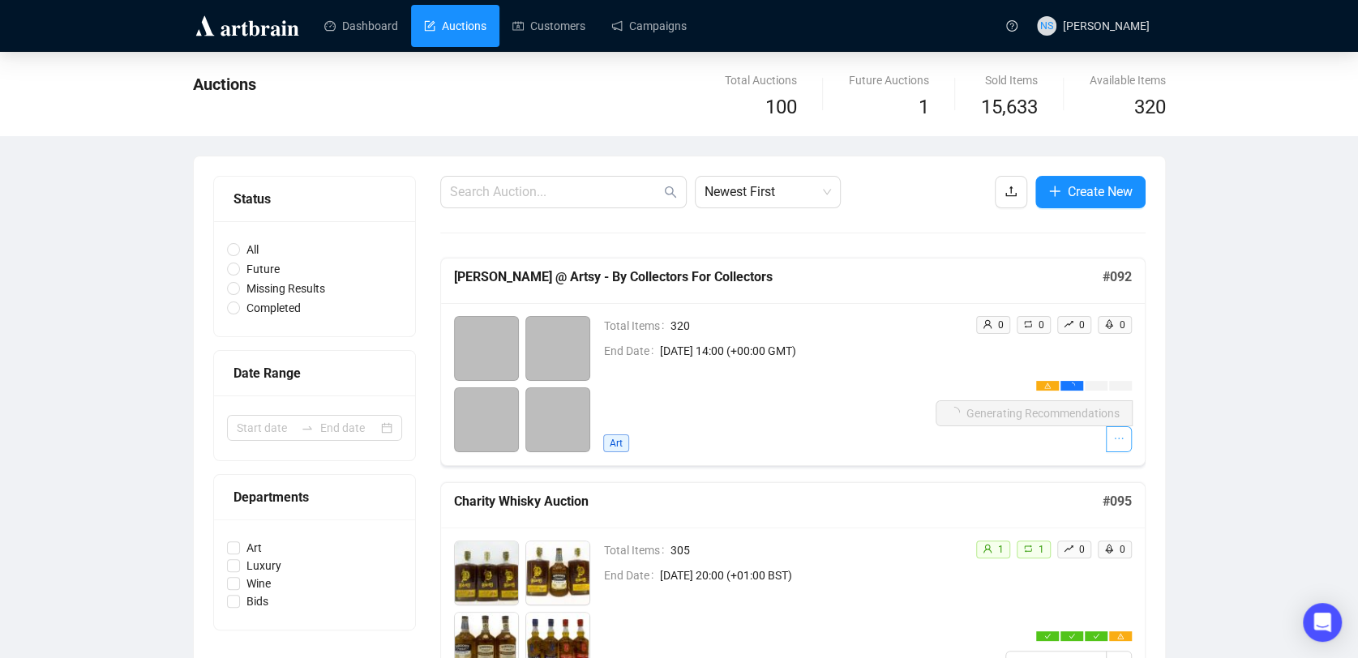
click at [1116, 439] on icon "ellipsis" at bounding box center [1118, 438] width 11 height 11
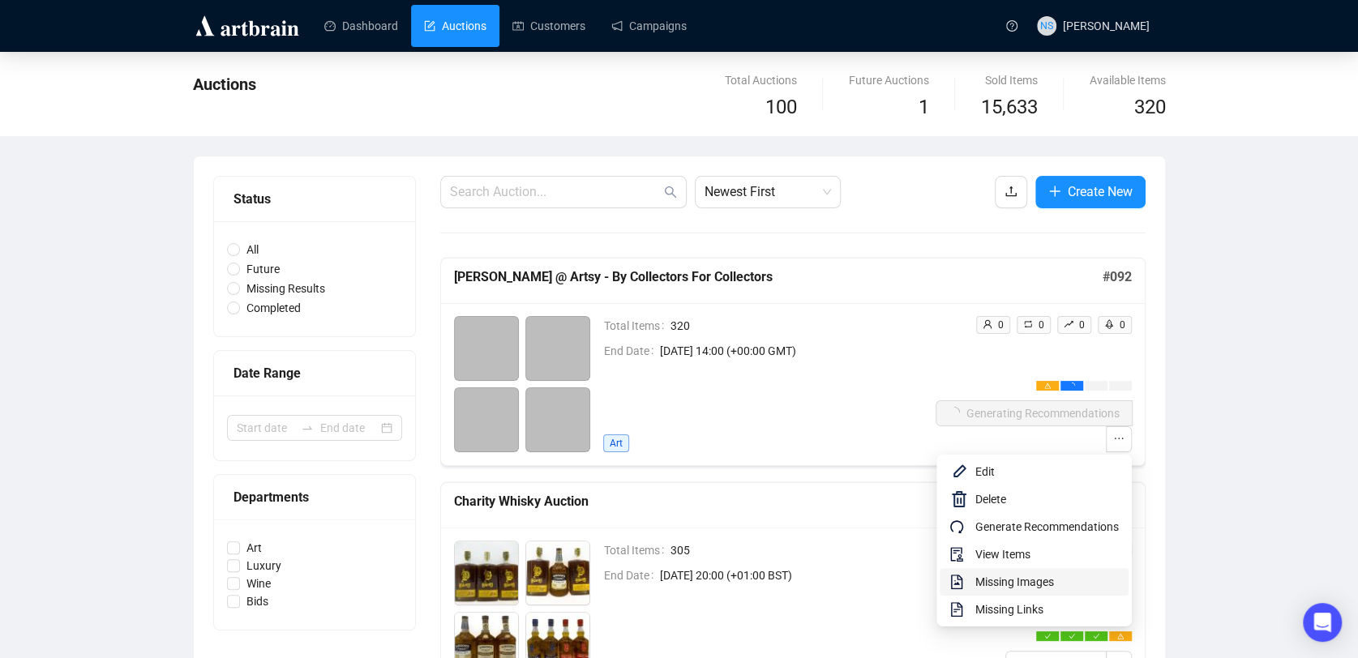
click at [1017, 587] on span "Missing Images" at bounding box center [1046, 582] width 143 height 18
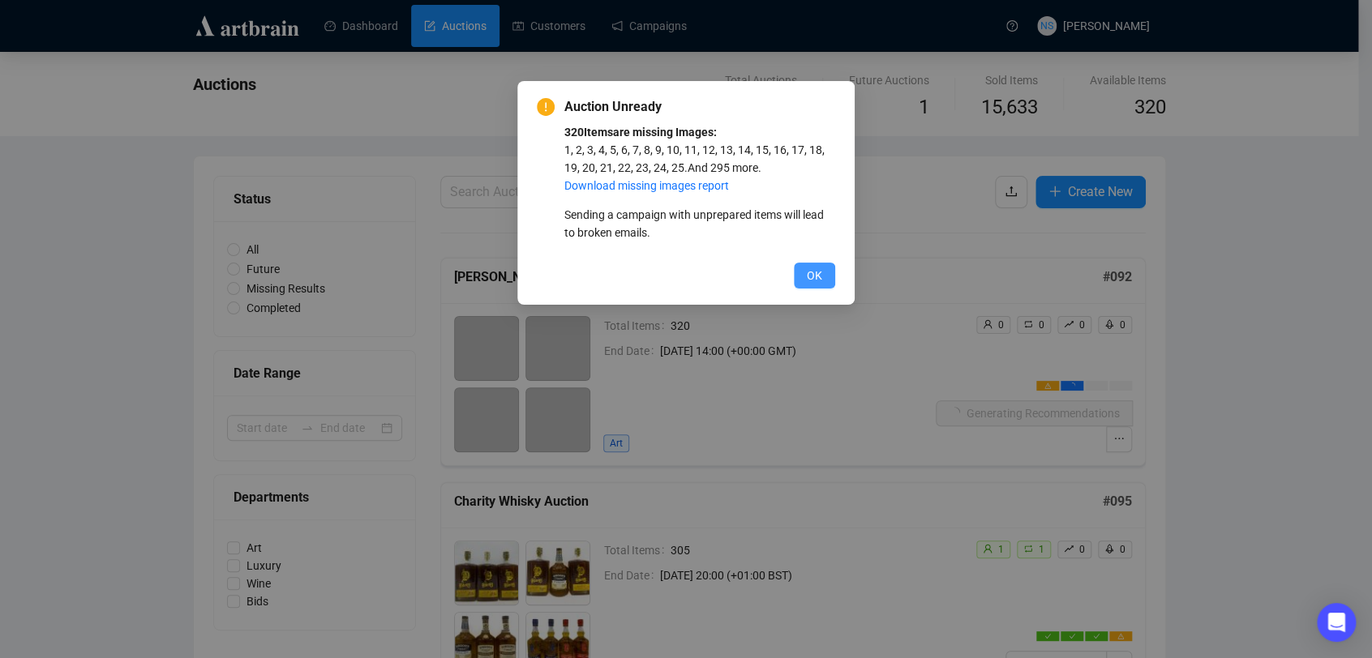
click at [822, 271] on button "OK" at bounding box center [814, 276] width 41 height 26
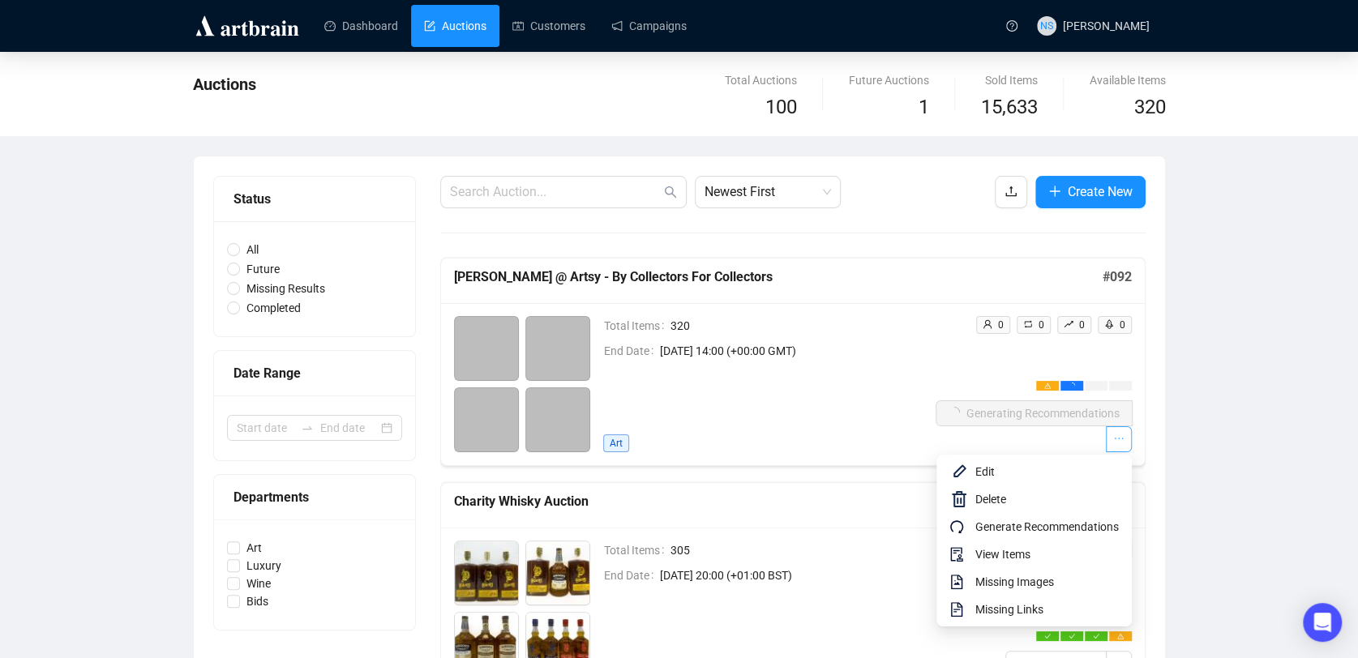
click at [1122, 443] on icon "ellipsis" at bounding box center [1118, 438] width 11 height 11
click at [999, 474] on span "Edit" at bounding box center [1046, 472] width 143 height 18
